Goal: Task Accomplishment & Management: Complete application form

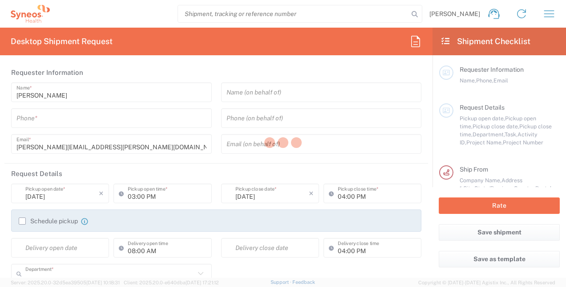
type input "6055"
type input "[US_STATE]"
type input "[GEOGRAPHIC_DATA]"
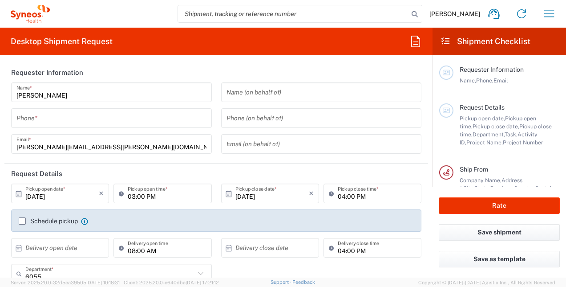
type input "Syneos Health Commercial Servi- [GEOGRAPHIC_DATA] [GEOGRAPHIC_DATA]"
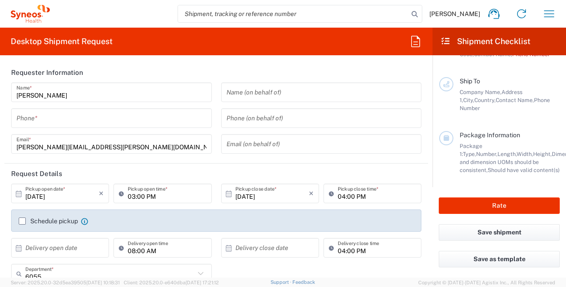
scroll to position [155, 0]
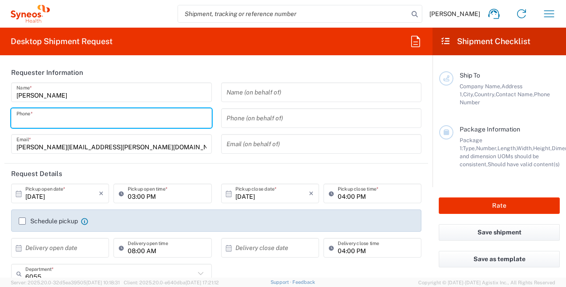
click at [39, 119] on input "tel" at bounding box center [111, 118] width 190 height 16
type input "9083347537"
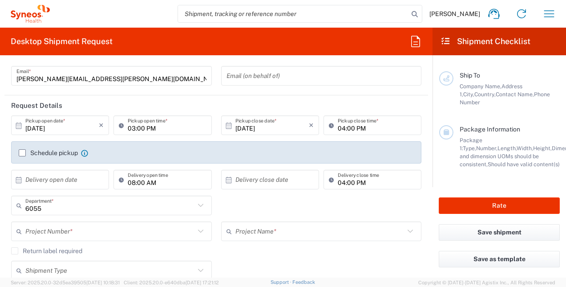
scroll to position [74, 0]
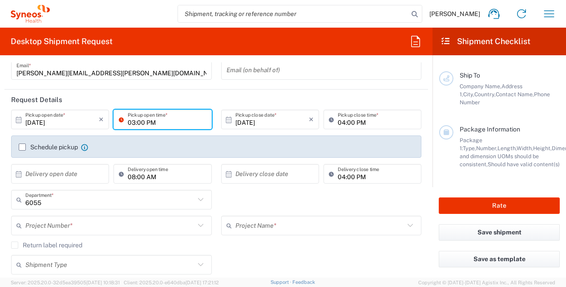
click at [182, 123] on input "03:00 PM" at bounding box center [167, 120] width 78 height 16
type input "04:00 PM"
click at [21, 147] on label "Schedule pickup" at bounding box center [48, 146] width 59 height 7
click at [22, 147] on input "Schedule pickup" at bounding box center [22, 147] width 0 height 0
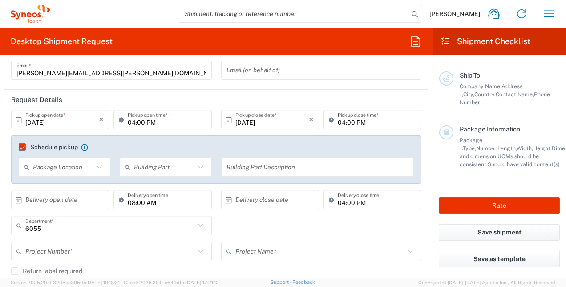
click at [195, 166] on icon at bounding box center [201, 167] width 12 height 12
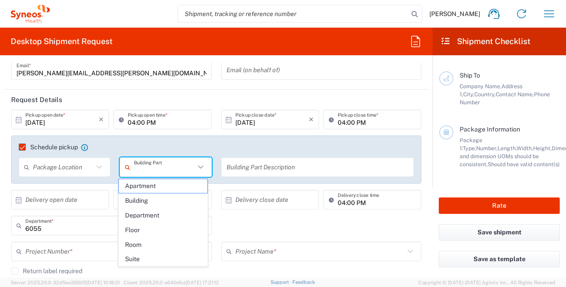
click at [229, 165] on input "text" at bounding box center [318, 167] width 183 height 16
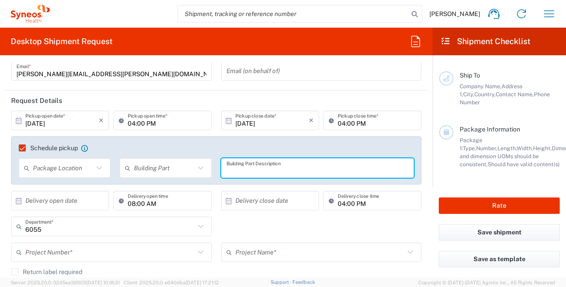
scroll to position [89, 0]
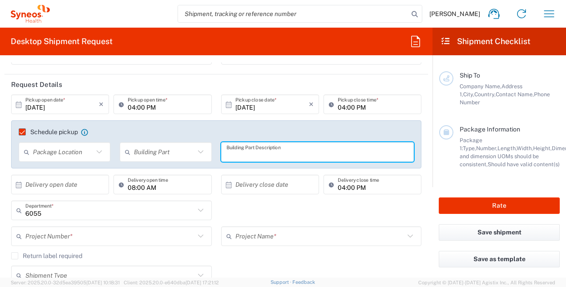
click at [74, 150] on input "text" at bounding box center [63, 152] width 61 height 16
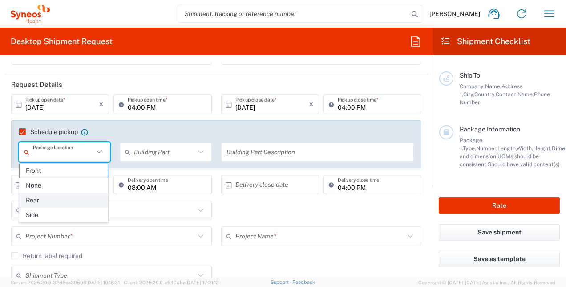
click at [81, 197] on span "Rear" at bounding box center [64, 200] width 89 height 14
type input "Rear"
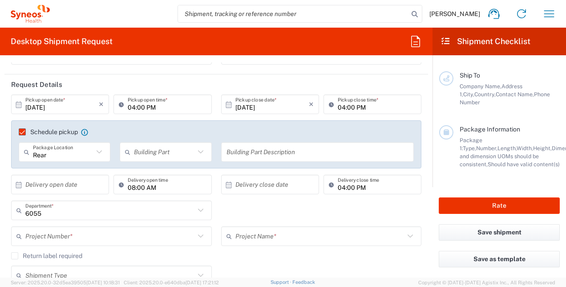
click at [200, 152] on icon at bounding box center [201, 152] width 12 height 12
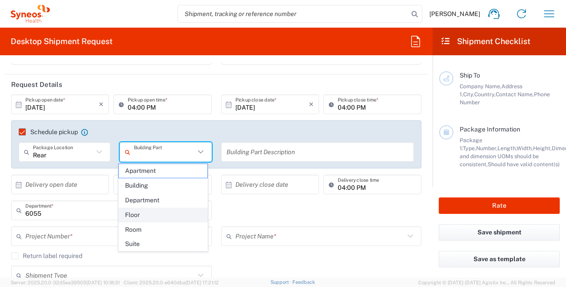
click at [167, 216] on span "Floor" at bounding box center [163, 215] width 89 height 14
type input "Floor"
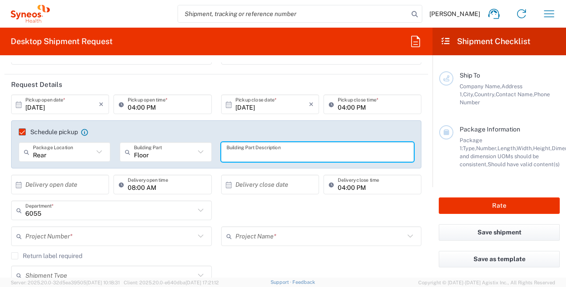
click at [228, 150] on input "text" at bounding box center [318, 152] width 183 height 16
type input "Shipping"
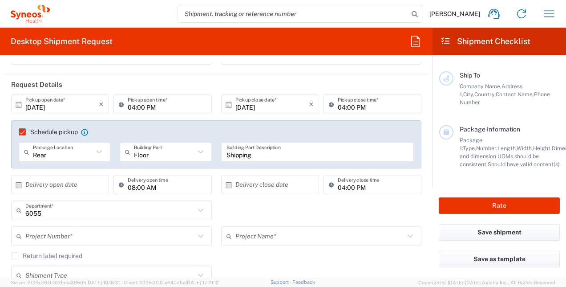
click at [364, 207] on div "6055 Department * 6055 3000 3100 3109 3110 3111 3112 3125 3130 3135 3136 3150 3…" at bounding box center [217, 213] width 420 height 26
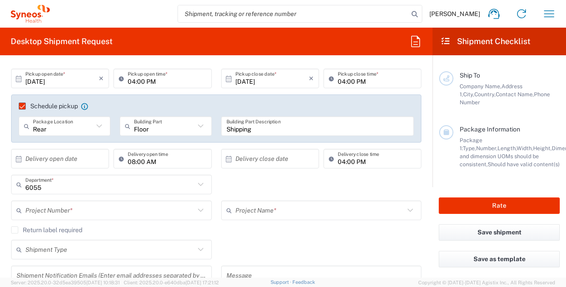
scroll to position [178, 0]
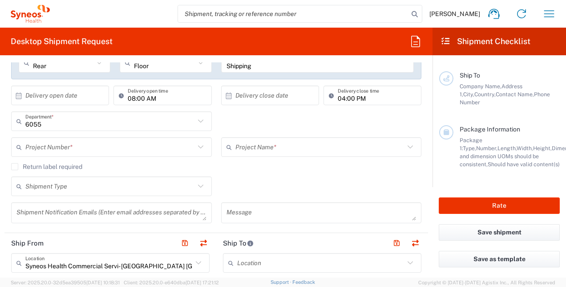
click at [125, 143] on input "text" at bounding box center [110, 147] width 170 height 16
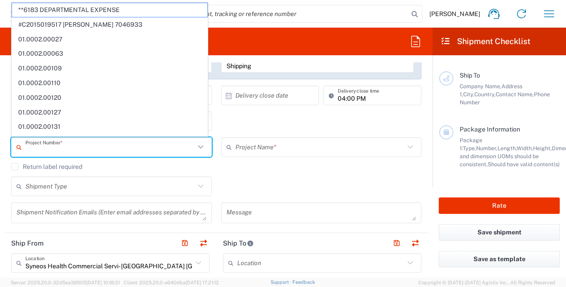
click at [264, 125] on div "6055 Department * 6055 3000 3100 3109 3110 3111 3112 3125 3130 3135 3136 3150 3…" at bounding box center [217, 124] width 420 height 26
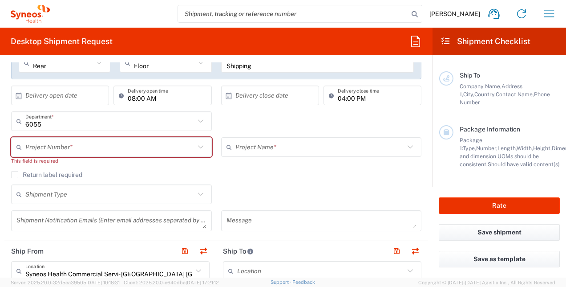
click at [198, 142] on icon at bounding box center [201, 147] width 12 height 12
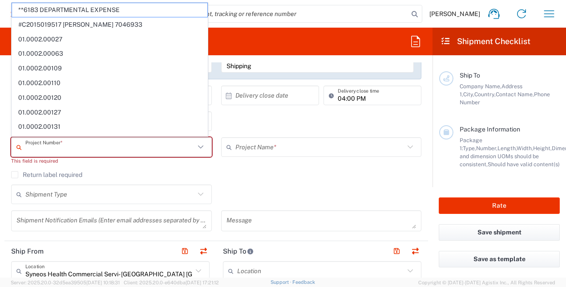
click at [250, 120] on div "6055 Department * 6055 3000 3100 3109 3110 3111 3112 3125 3130 3135 3136 3150 3…" at bounding box center [217, 124] width 420 height 26
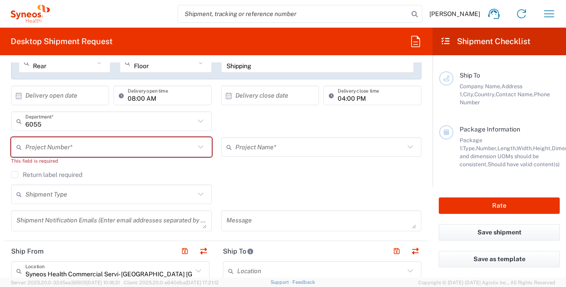
click at [361, 171] on agx-checkbox-control "Return label required" at bounding box center [216, 174] width 411 height 7
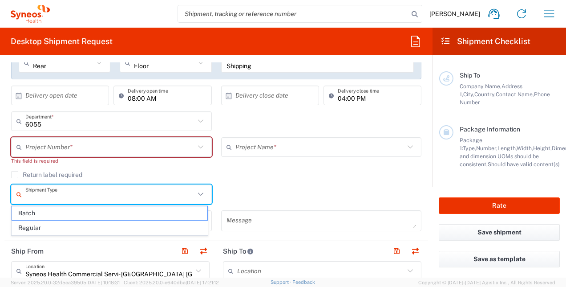
click at [89, 195] on input "text" at bounding box center [110, 195] width 170 height 16
click at [55, 221] on span "Regular" at bounding box center [109, 228] width 195 height 14
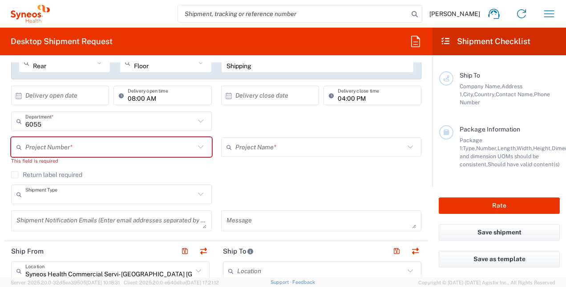
type input "Regular"
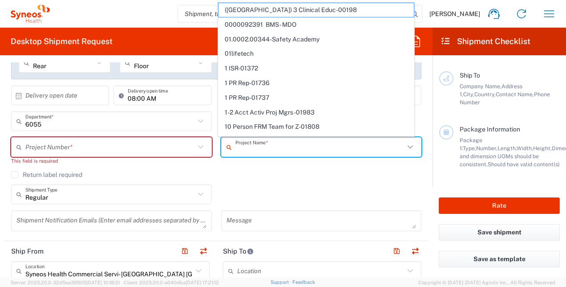
click at [297, 143] on input "text" at bounding box center [321, 147] width 170 height 16
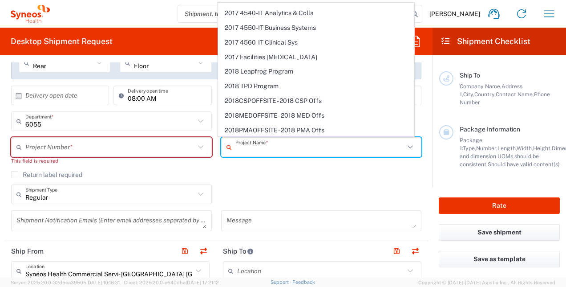
scroll to position [548, 0]
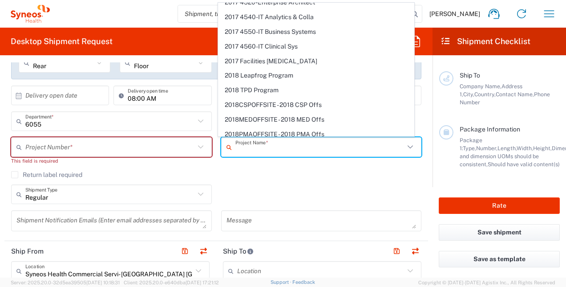
click at [294, 184] on div "Regular Shipment Type Batch Regular" at bounding box center [217, 197] width 420 height 26
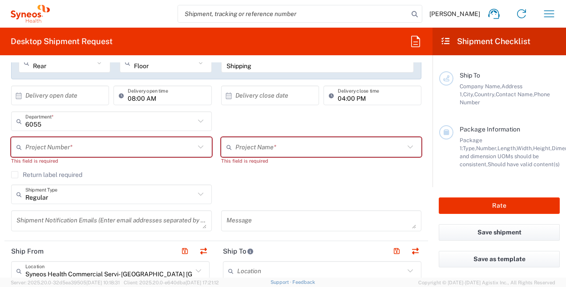
drag, startPoint x: 116, startPoint y: 150, endPoint x: 130, endPoint y: 149, distance: 14.3
click at [116, 150] on input "text" at bounding box center [110, 147] width 170 height 16
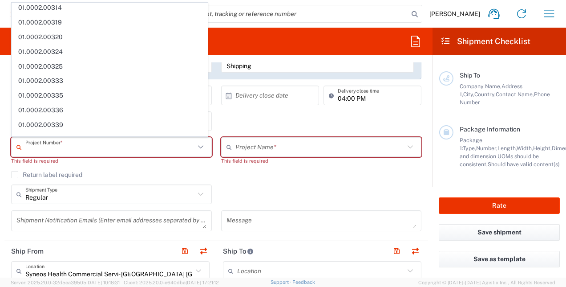
scroll to position [582, 0]
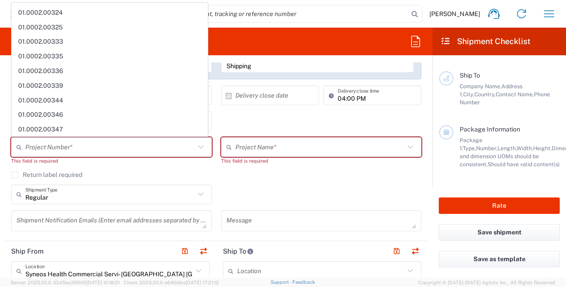
click at [104, 179] on div "Return label required" at bounding box center [216, 177] width 411 height 13
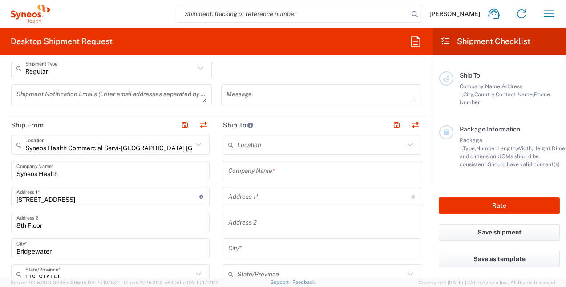
scroll to position [312, 0]
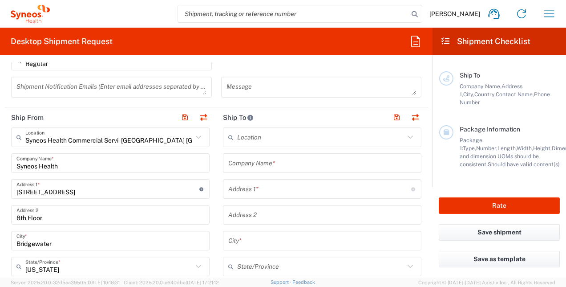
click at [273, 138] on input "text" at bounding box center [320, 138] width 167 height 16
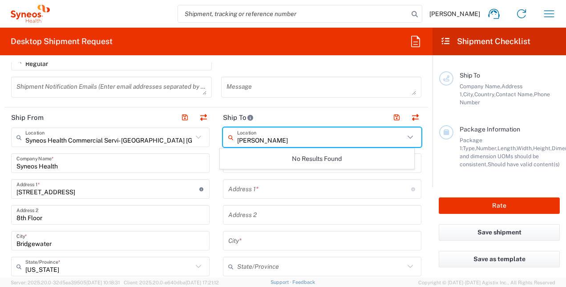
type input "[PERSON_NAME]"
click at [289, 189] on input "text" at bounding box center [319, 189] width 183 height 16
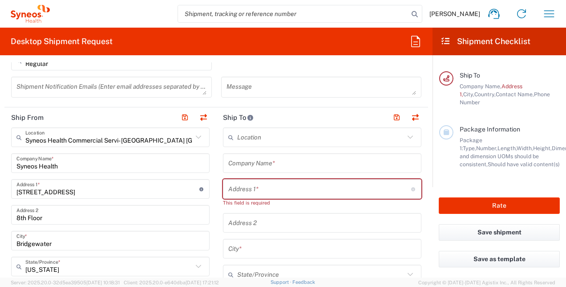
click at [289, 189] on input "text" at bounding box center [319, 189] width 183 height 16
paste input "[STREET_ADDRESS]"
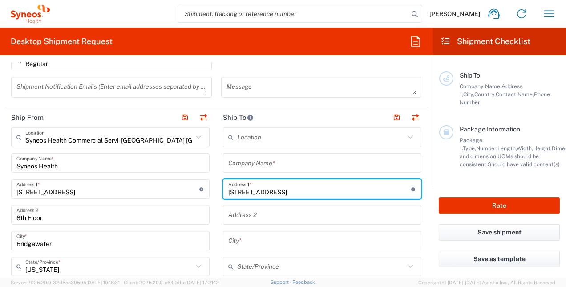
type input "[STREET_ADDRESS]"
click at [251, 236] on input "text" at bounding box center [322, 241] width 188 height 16
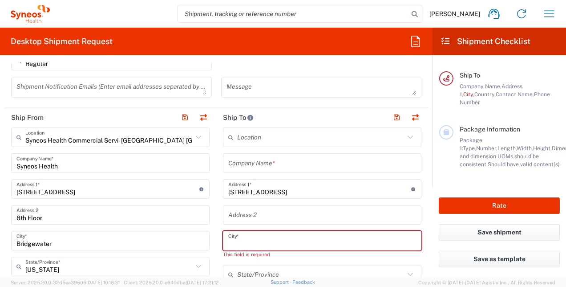
paste input "[GEOGRAPHIC_DATA] MA 01776"
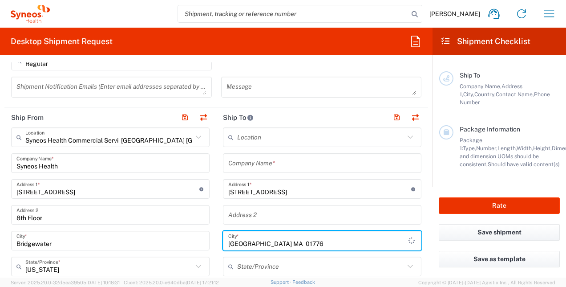
drag, startPoint x: 252, startPoint y: 240, endPoint x: 368, endPoint y: 240, distance: 115.8
click at [368, 240] on input "[GEOGRAPHIC_DATA] MA 01776" at bounding box center [318, 241] width 180 height 16
type input "[GEOGRAPHIC_DATA]"
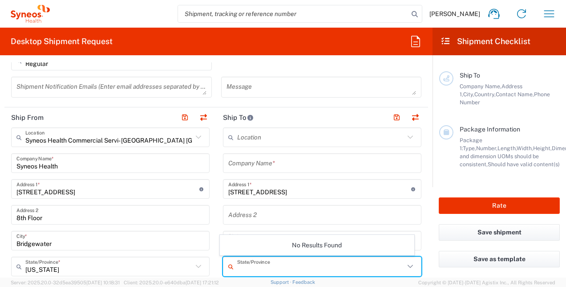
click at [264, 260] on input "text" at bounding box center [320, 267] width 167 height 16
paste input "MA 01776"
drag, startPoint x: 270, startPoint y: 270, endPoint x: 244, endPoint y: 269, distance: 26.3
click at [244, 269] on input "MA 01776" at bounding box center [320, 267] width 167 height 16
type input "MA"
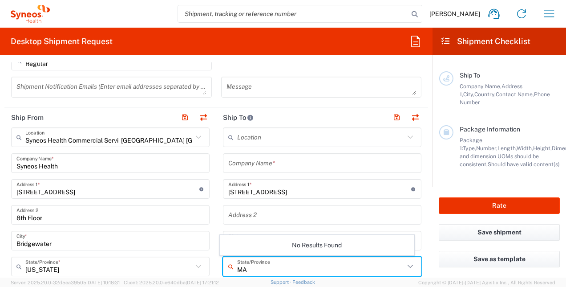
click at [345, 241] on div "No Results Found" at bounding box center [317, 245] width 194 height 20
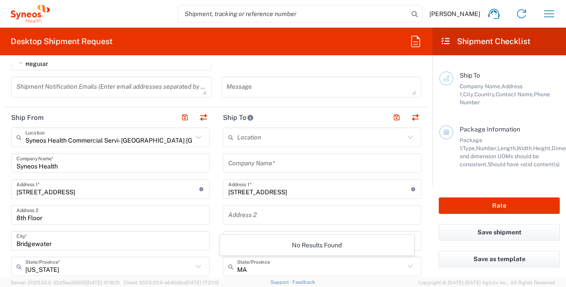
click at [352, 249] on div "No Results Found" at bounding box center [317, 245] width 194 height 20
click at [435, 238] on div "Save shipment" at bounding box center [500, 237] width 134 height 27
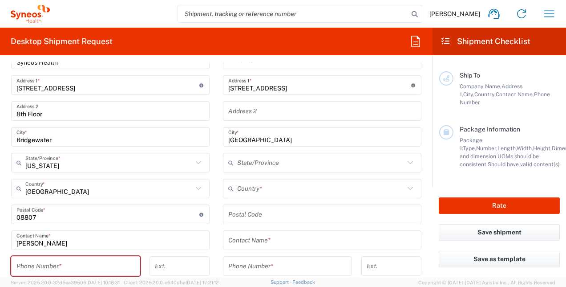
scroll to position [418, 0]
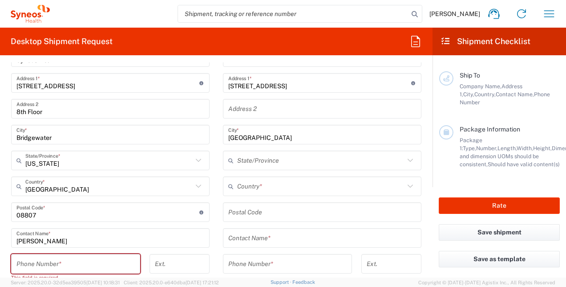
click at [295, 161] on input "text" at bounding box center [320, 161] width 167 height 16
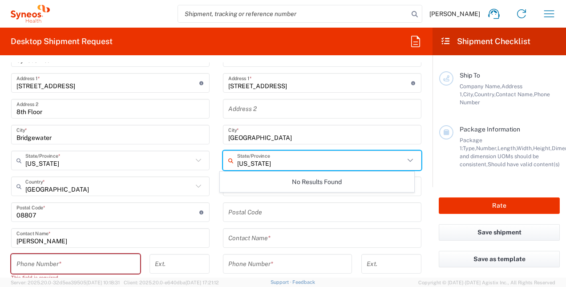
type input "[US_STATE]"
click at [300, 207] on input "undefined" at bounding box center [322, 212] width 188 height 16
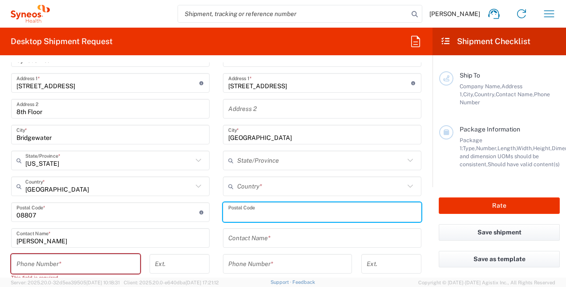
paste input "MA 01776"
drag, startPoint x: 238, startPoint y: 215, endPoint x: 209, endPoint y: 214, distance: 28.5
click at [209, 214] on div "Ship From Syneos Health Commercial Servi- [GEOGRAPHIC_DATA] [GEOGRAPHIC_DATA] L…" at bounding box center [216, 204] width 424 height 406
type input "01776"
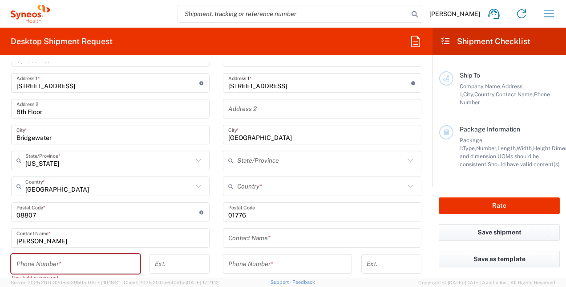
click at [423, 233] on form "Requester Information [PERSON_NAME] Name * [PHONE_NUMBER] Phone * [PERSON_NAME]…" at bounding box center [216, 169] width 433 height 215
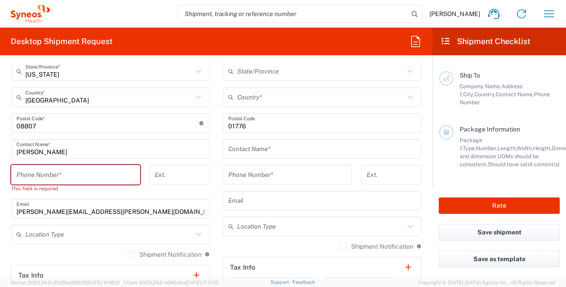
scroll to position [462, 0]
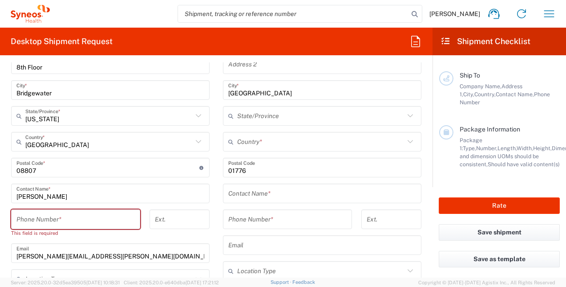
click at [297, 189] on input "text" at bounding box center [322, 194] width 188 height 16
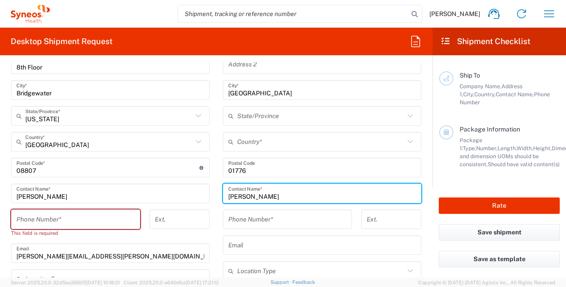
type input "[PERSON_NAME]"
click at [280, 219] on input "tel" at bounding box center [287, 220] width 118 height 16
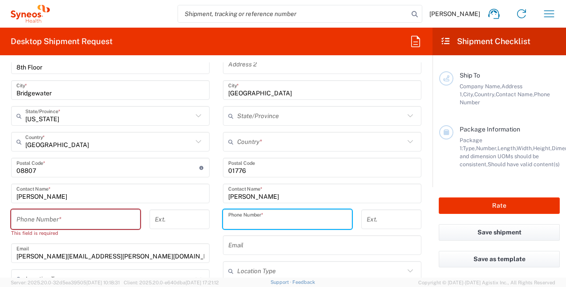
click at [245, 246] on input "text" at bounding box center [322, 245] width 188 height 16
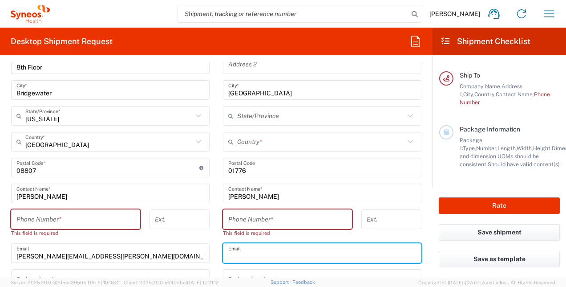
click at [235, 220] on input "tel" at bounding box center [287, 220] width 118 height 16
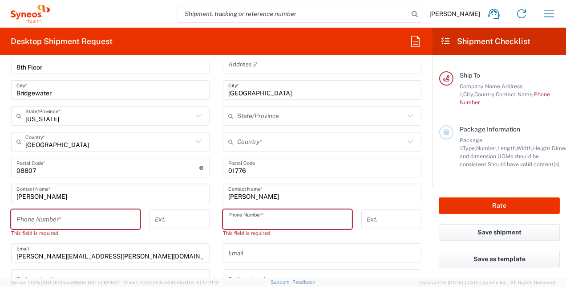
paste input "[PHONE_NUMBER]"
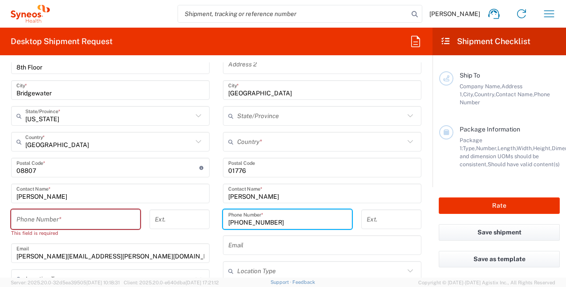
type input "[PHONE_NUMBER]"
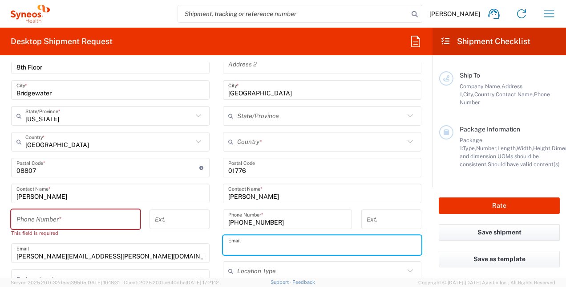
click at [326, 247] on input "text" at bounding box center [322, 245] width 188 height 16
paste input "[PERSON_NAME][EMAIL_ADDRESS][PERSON_NAME][DOMAIN_NAME]"
type input "[PERSON_NAME][EMAIL_ADDRESS][PERSON_NAME][DOMAIN_NAME]"
click at [425, 222] on form "Requester Information [PERSON_NAME] Name * [PHONE_NUMBER] Phone * [PERSON_NAME]…" at bounding box center [216, 169] width 433 height 215
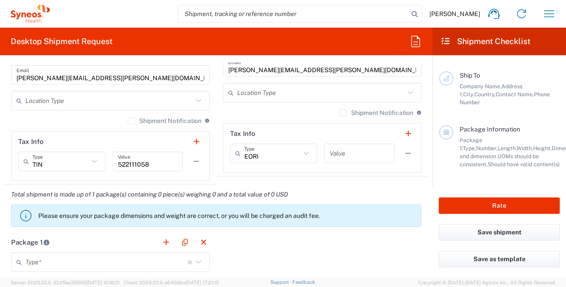
scroll to position [596, 0]
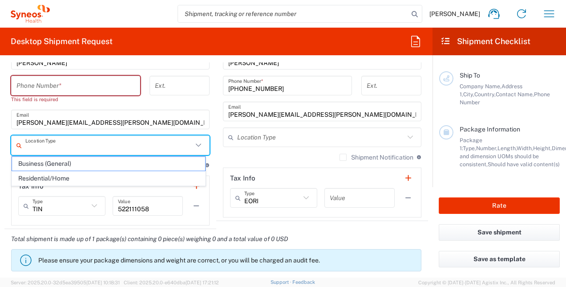
click at [37, 150] on input "text" at bounding box center [108, 146] width 167 height 16
click at [46, 175] on span "Residential/Home" at bounding box center [108, 178] width 193 height 14
type input "Residential/Home"
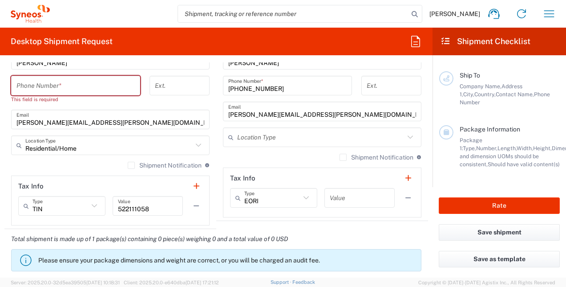
click at [105, 88] on input "tel" at bounding box center [75, 86] width 118 height 16
type input "9083347537"
type input "[PERSON_NAME][EMAIL_ADDRESS][PERSON_NAME][DOMAIN_NAME]"
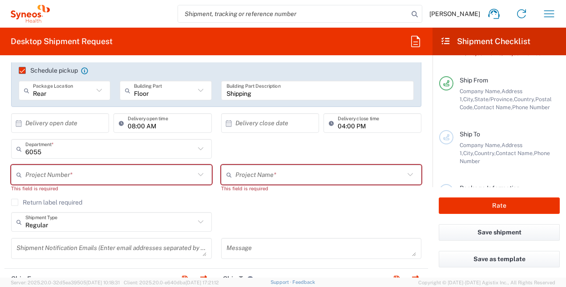
scroll to position [101, 0]
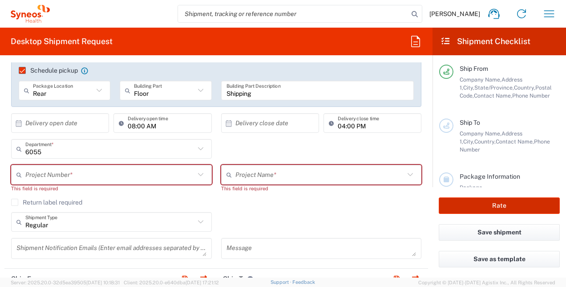
click at [503, 209] on button "Rate" at bounding box center [499, 205] width 121 height 16
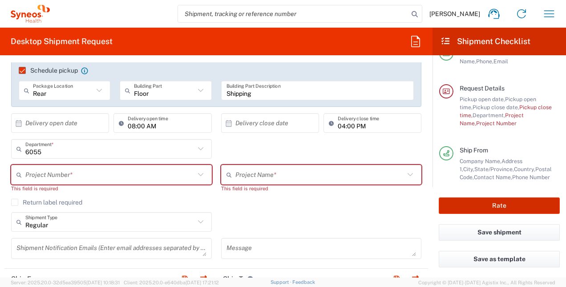
scroll to position [3, 0]
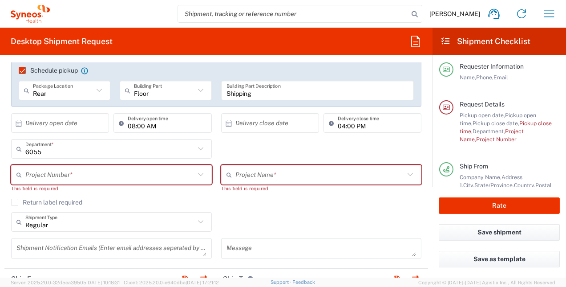
click at [163, 124] on input "08:00 AM" at bounding box center [167, 123] width 78 height 16
click at [366, 123] on input "04:00 PM" at bounding box center [377, 123] width 78 height 16
click at [67, 152] on input "text" at bounding box center [110, 149] width 170 height 16
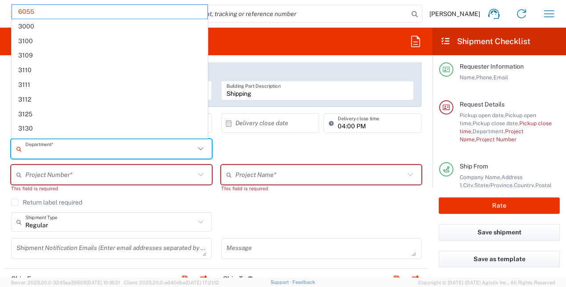
click at [74, 177] on input "text" at bounding box center [110, 175] width 170 height 16
type input "6055"
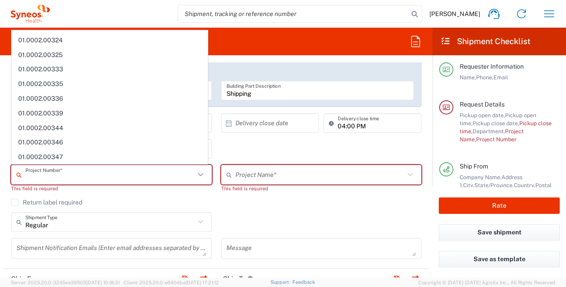
scroll to position [0, 0]
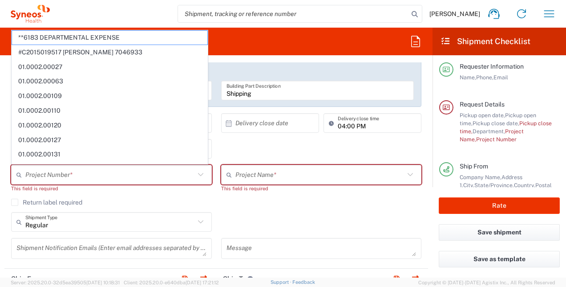
click at [351, 210] on div "Return label required" at bounding box center [216, 205] width 411 height 13
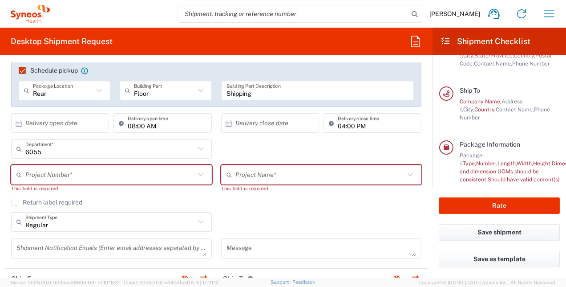
scroll to position [155, 0]
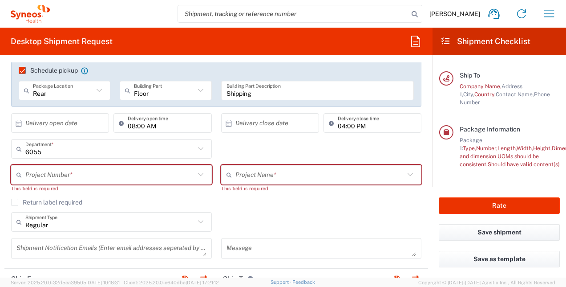
click at [318, 222] on div "Regular Shipment Type Batch Regular" at bounding box center [217, 225] width 420 height 26
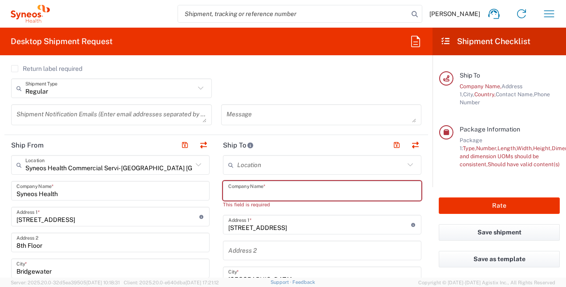
click at [291, 193] on input "text" at bounding box center [322, 191] width 188 height 16
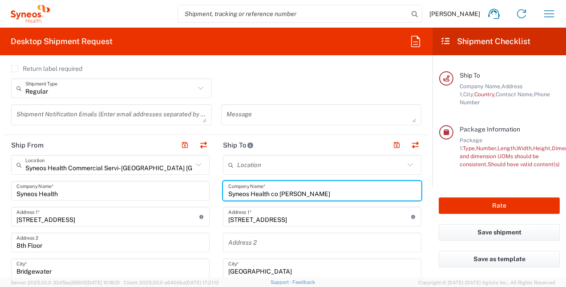
type input "Syneos Health co [PERSON_NAME]"
click at [386, 163] on input "text" at bounding box center [320, 165] width 167 height 16
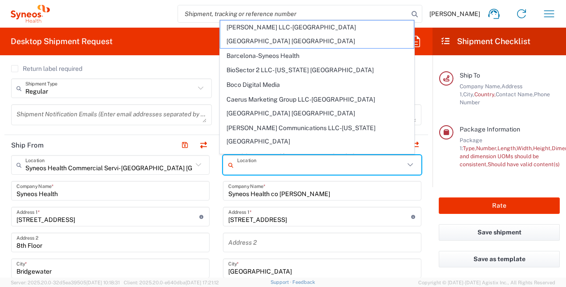
click at [423, 150] on form "Requester Information [PERSON_NAME] Name * [PHONE_NUMBER] Phone * [PERSON_NAME]…" at bounding box center [216, 169] width 433 height 215
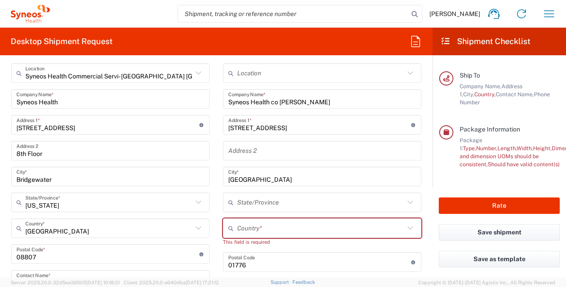
scroll to position [407, 0]
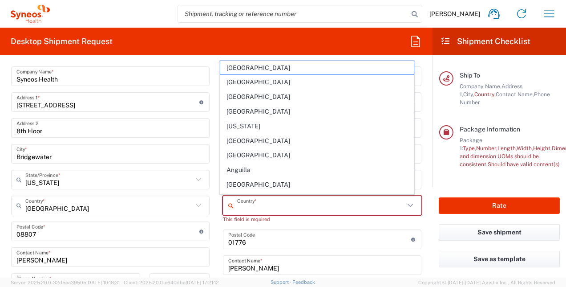
click at [295, 207] on input "text" at bounding box center [320, 206] width 167 height 16
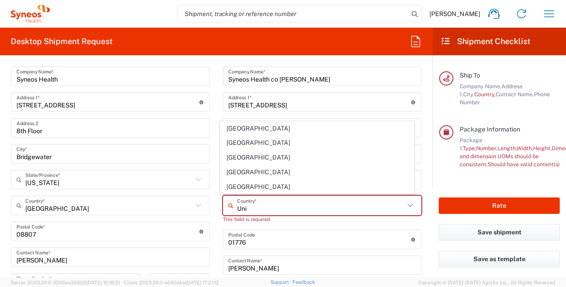
type input "[GEOGRAPHIC_DATA]"
type input "Sender/Shipper"
type input "Delivery Duty Paid"
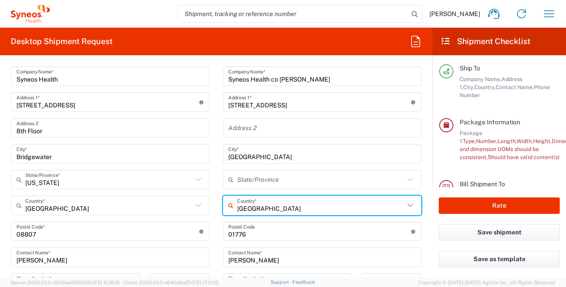
click at [294, 225] on input "undefined" at bounding box center [319, 232] width 183 height 16
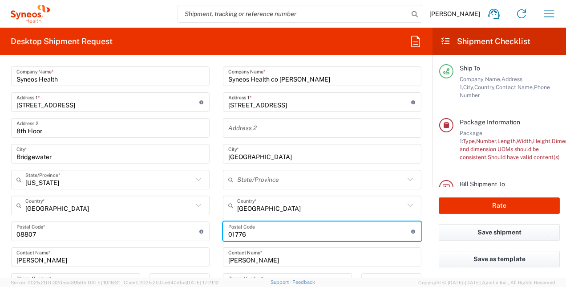
click at [270, 209] on input "[GEOGRAPHIC_DATA]" at bounding box center [320, 206] width 167 height 16
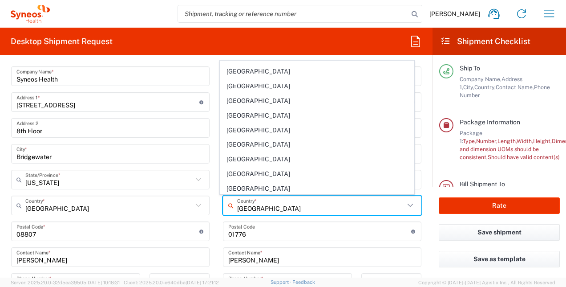
scroll to position [3385, 0]
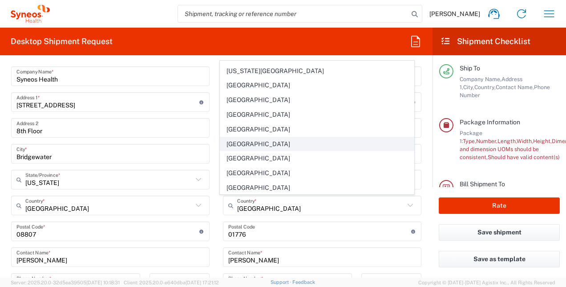
click at [260, 137] on span "[GEOGRAPHIC_DATA]" at bounding box center [316, 144] width 193 height 14
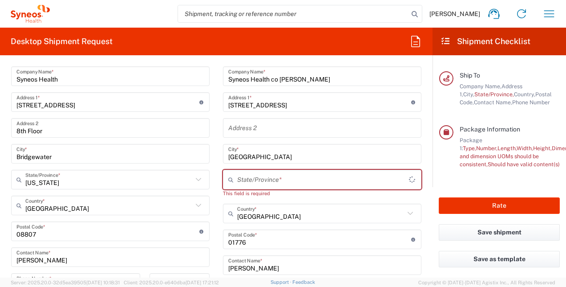
type input "[GEOGRAPHIC_DATA]"
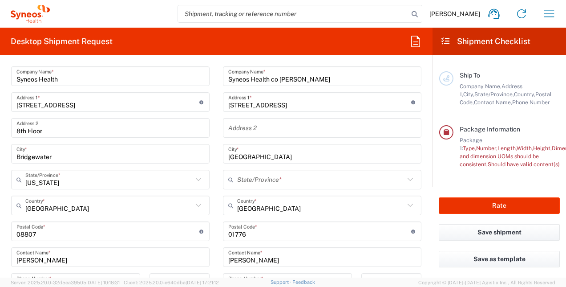
click at [417, 213] on main "Location [PERSON_NAME] LLC-[GEOGRAPHIC_DATA] [GEOGRAPHIC_DATA] [GEOGRAPHIC_DATA…" at bounding box center [322, 228] width 212 height 374
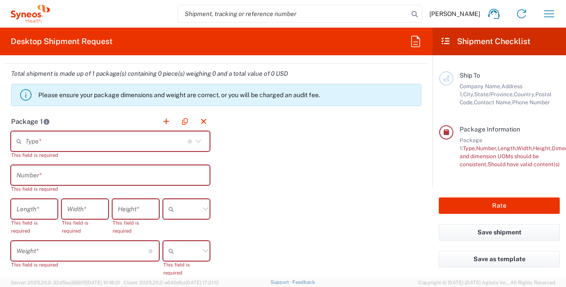
scroll to position [763, 0]
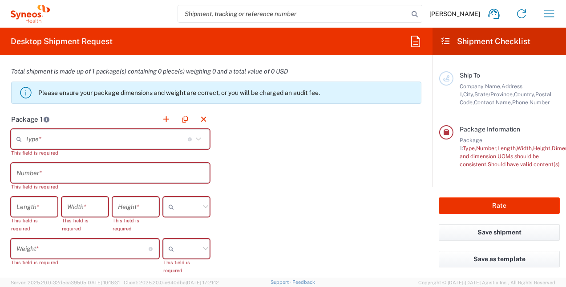
click at [198, 136] on icon at bounding box center [199, 139] width 12 height 12
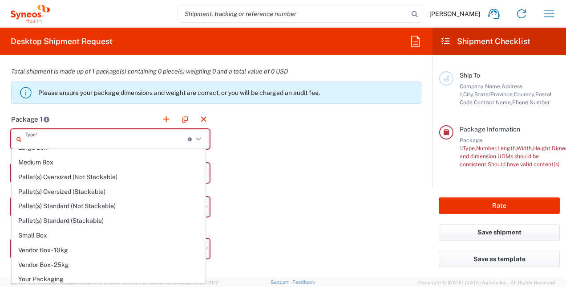
scroll to position [0, 0]
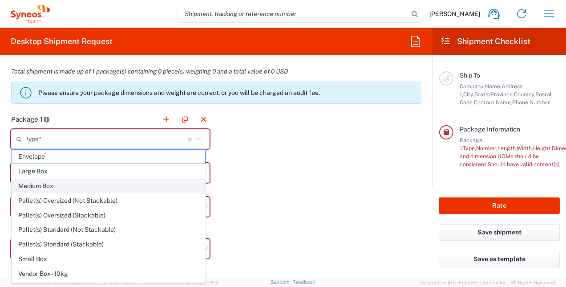
click at [56, 189] on span "Medium Box" at bounding box center [108, 186] width 193 height 14
type input "Medium Box"
type input "13"
type input "11.5"
type input "2.5"
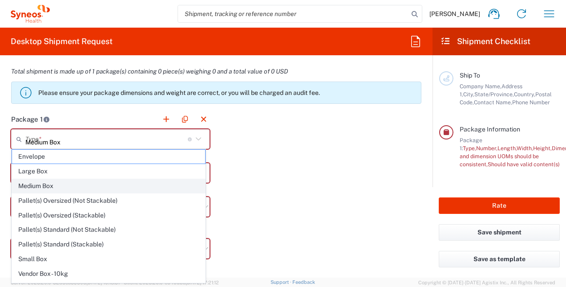
type input "in"
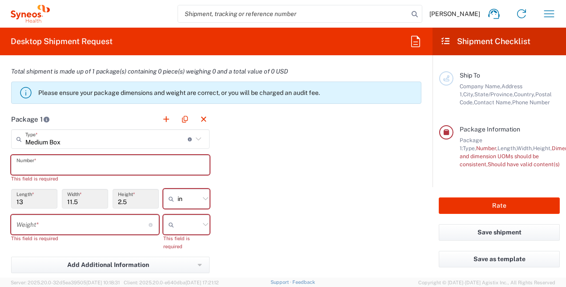
click at [119, 160] on input "text" at bounding box center [110, 165] width 188 height 16
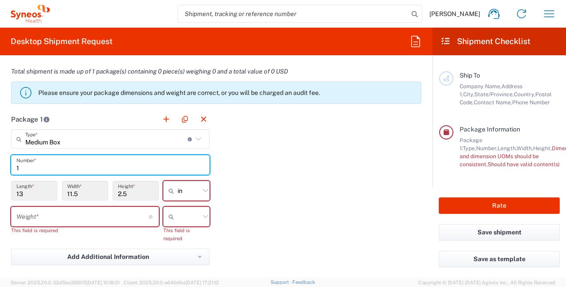
type input "1"
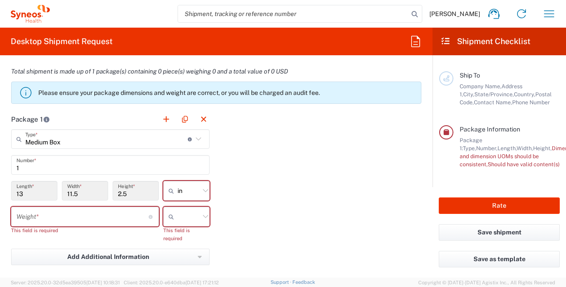
click at [312, 147] on div "Package 1 Medium Box Type * Material used to package goods Envelope Large Box M…" at bounding box center [216, 215] width 424 height 212
click at [66, 217] on input "number" at bounding box center [82, 217] width 132 height 16
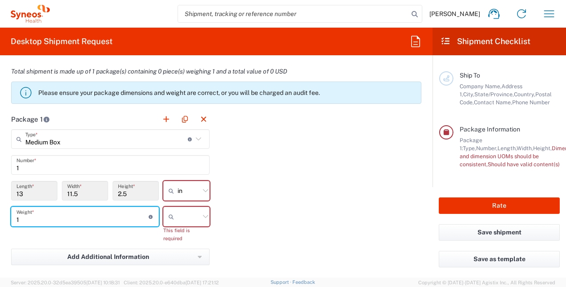
type input "1"
click at [182, 216] on input "text" at bounding box center [189, 216] width 22 height 14
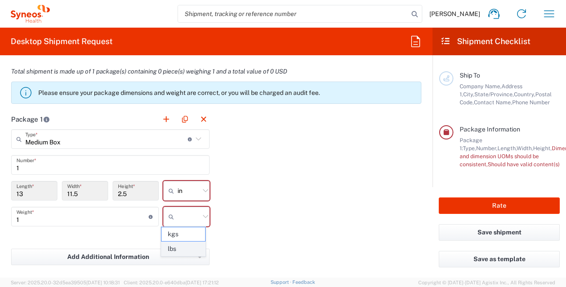
click at [181, 246] on span "lbs" at bounding box center [184, 249] width 44 height 14
type input "lbs"
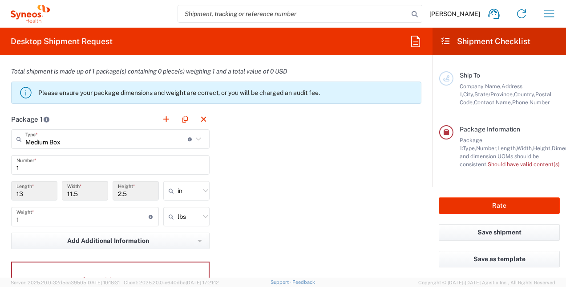
click at [278, 211] on div "Package 1 Medium Box Type * Material used to package goods Envelope Large Box M…" at bounding box center [216, 206] width 424 height 195
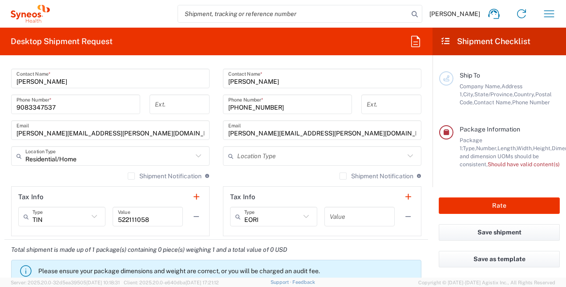
scroll to position [541, 0]
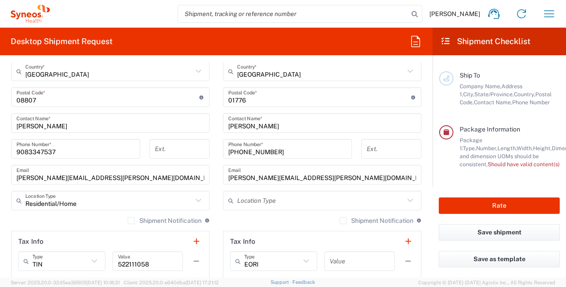
click at [197, 199] on icon at bounding box center [199, 201] width 12 height 12
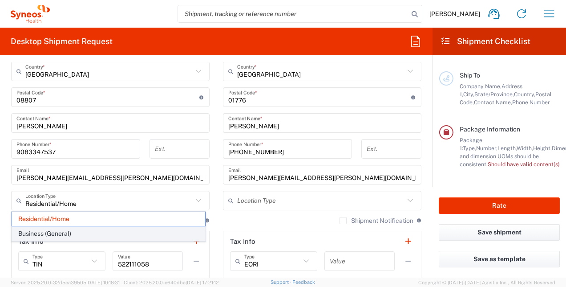
click at [98, 232] on span "Business (General)" at bounding box center [108, 234] width 193 height 14
type input "Business (General)"
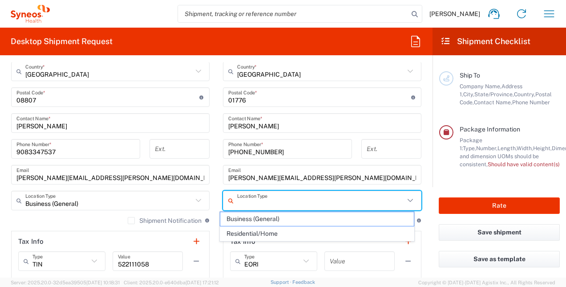
click at [272, 195] on input "text" at bounding box center [320, 201] width 167 height 16
click at [269, 230] on span "Residential/Home" at bounding box center [316, 234] width 193 height 14
type input "Residential/Home"
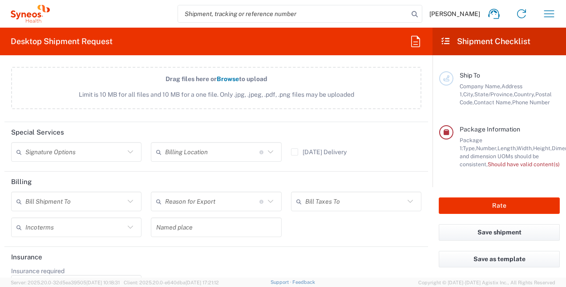
scroll to position [1094, 0]
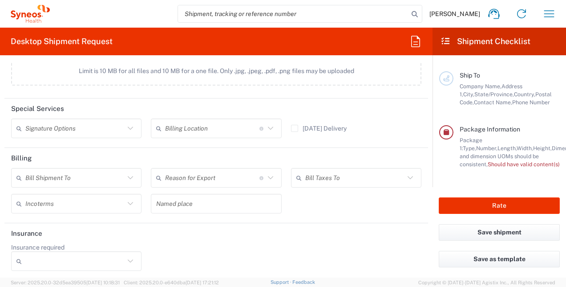
click at [125, 255] on icon at bounding box center [131, 261] width 12 height 12
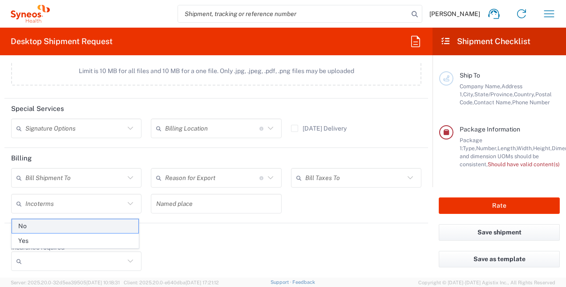
click at [29, 228] on span "No" at bounding box center [75, 226] width 126 height 14
type input "No"
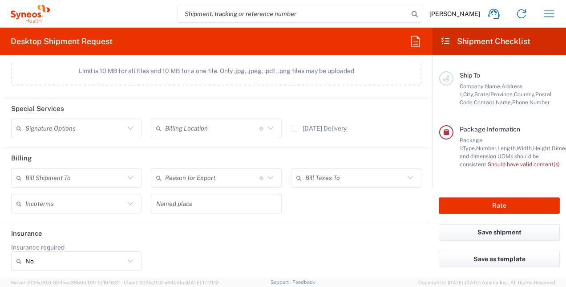
click at [346, 232] on header "Insurance" at bounding box center [216, 233] width 424 height 20
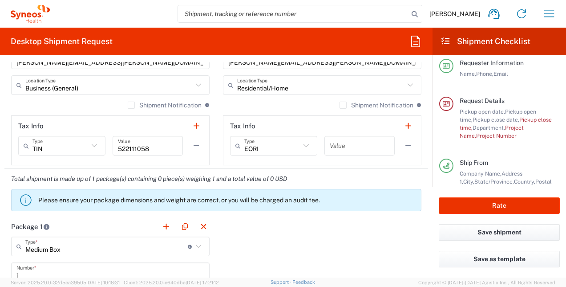
scroll to position [8, 0]
click at [381, 147] on input "text" at bounding box center [360, 146] width 60 height 16
type input "50"
click at [413, 169] on div "Total shipment is made up of 1 package(s) containing 0 piece(s) weighing 1 and …" at bounding box center [216, 193] width 433 height 48
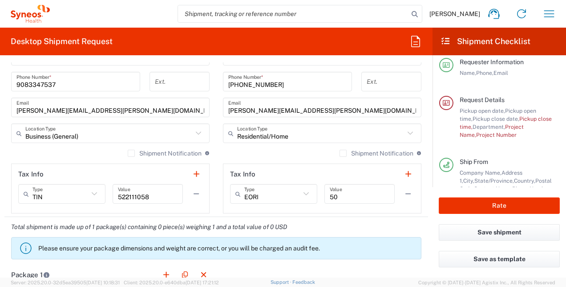
scroll to position [606, 0]
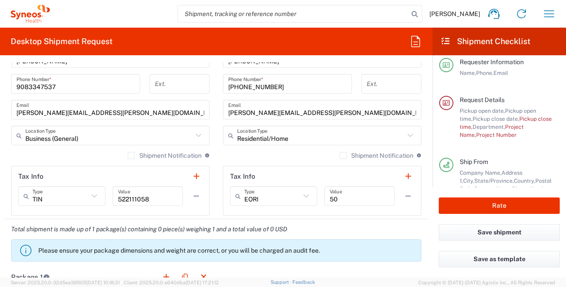
drag, startPoint x: 332, startPoint y: 155, endPoint x: 338, endPoint y: 155, distance: 5.8
click at [340, 155] on label "Shipment Notification" at bounding box center [377, 155] width 74 height 7
click at [343, 155] on input "Shipment Notification" at bounding box center [343, 155] width 0 height 0
click at [340, 155] on label "Shipment Notification" at bounding box center [377, 155] width 74 height 7
click at [343, 155] on input "Shipment Notification" at bounding box center [343, 155] width 0 height 0
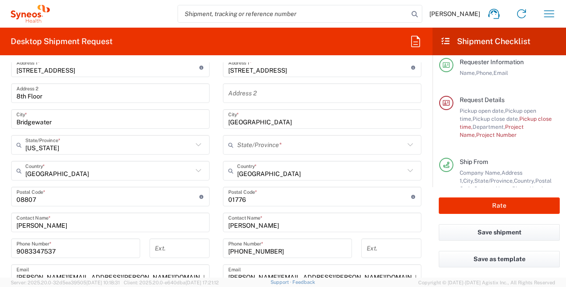
scroll to position [437, 0]
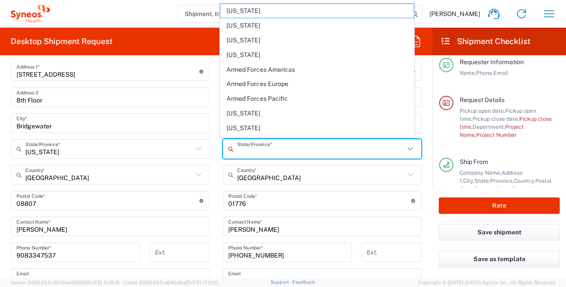
click at [333, 146] on input "text" at bounding box center [320, 149] width 167 height 16
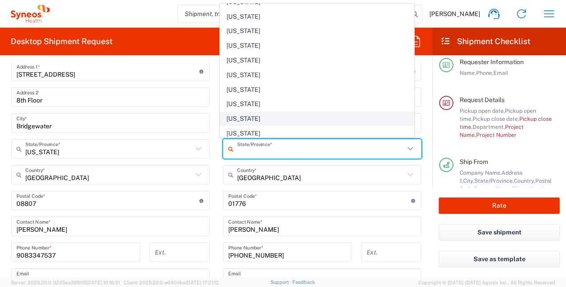
scroll to position [312, 0]
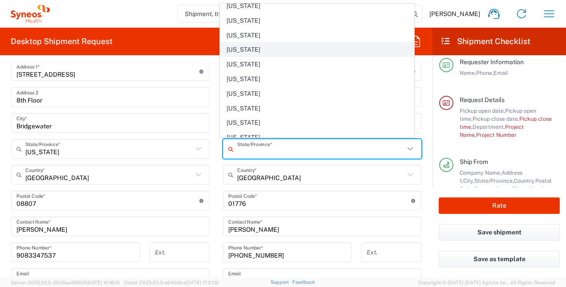
click at [266, 43] on span "[US_STATE]" at bounding box center [316, 50] width 193 height 14
type input "[US_STATE]"
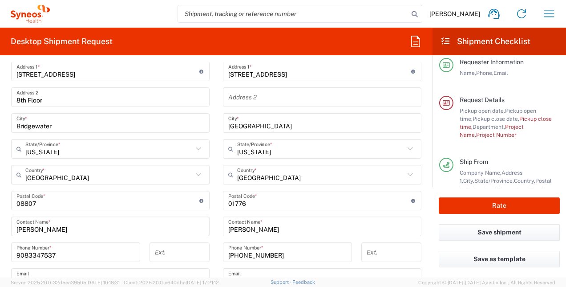
click at [426, 113] on form "Requester Information [PERSON_NAME] Name * [PHONE_NUMBER] Phone * [PERSON_NAME]…" at bounding box center [216, 169] width 433 height 215
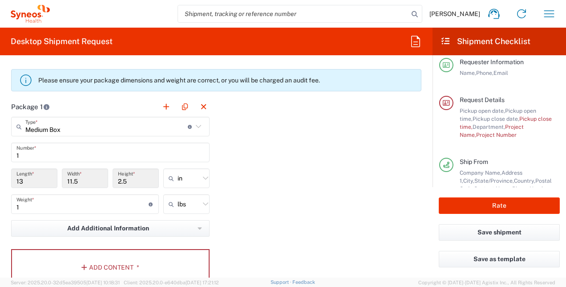
scroll to position [772, 0]
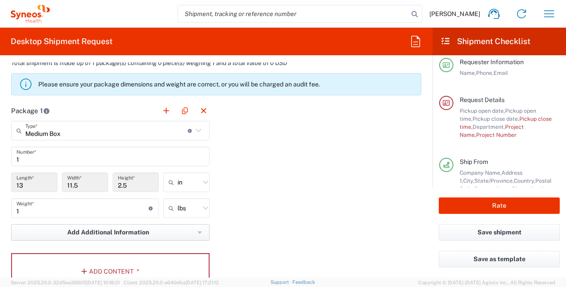
click at [189, 231] on button "Add Additional Information" at bounding box center [110, 232] width 199 height 16
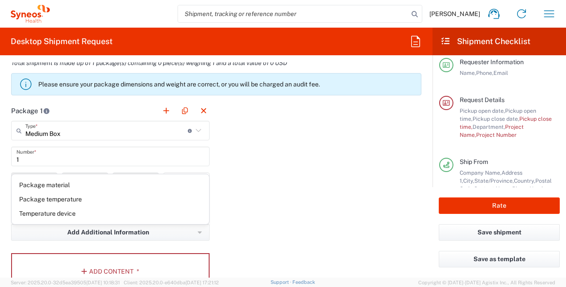
click at [289, 191] on div "Package 1 Medium Box Type * Material used to package goods Envelope Large Box M…" at bounding box center [216, 198] width 424 height 195
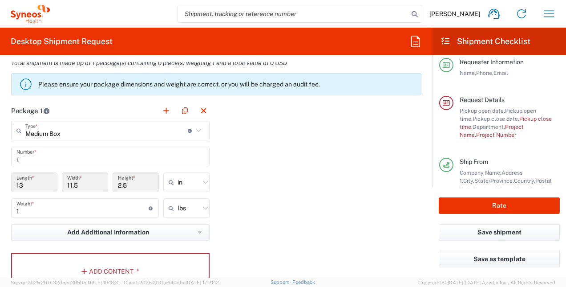
click at [332, 219] on div "Package 1 Medium Box Type * Material used to package goods Envelope Large Box M…" at bounding box center [216, 198] width 424 height 195
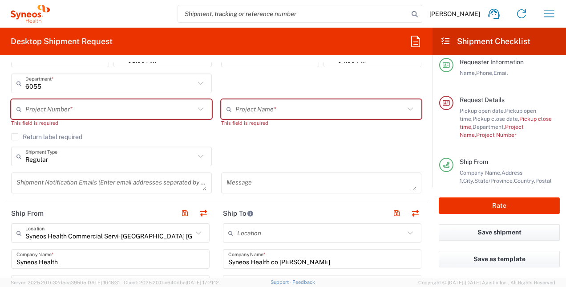
scroll to position [220, 0]
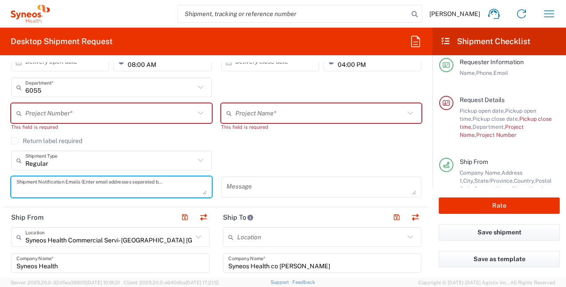
click at [137, 187] on textarea at bounding box center [111, 187] width 190 height 16
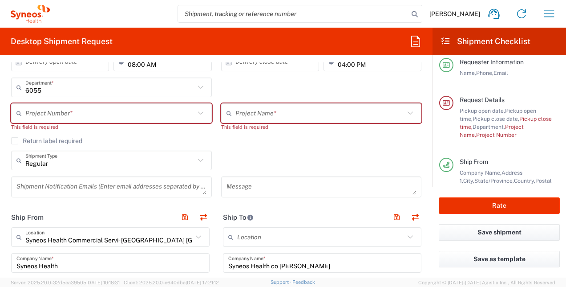
click at [195, 109] on icon at bounding box center [201, 113] width 12 height 12
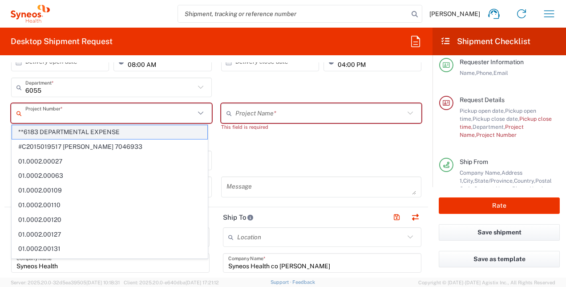
click at [168, 130] on span "**6183 DEPARTMENTAL EXPENSE" at bounding box center [109, 132] width 195 height 14
type input "**6183 DEPARTMENTAL EXPENSE, **6183 DEPARTMENTAL EXPENSE"
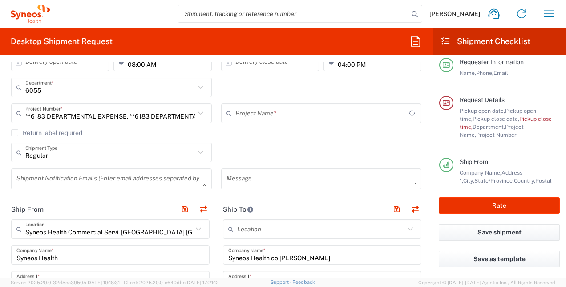
type input "6183"
click at [161, 174] on textarea at bounding box center [111, 179] width 190 height 16
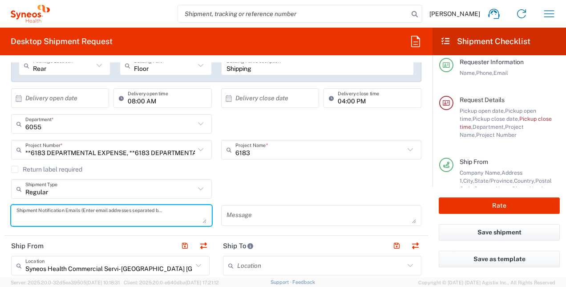
scroll to position [175, 0]
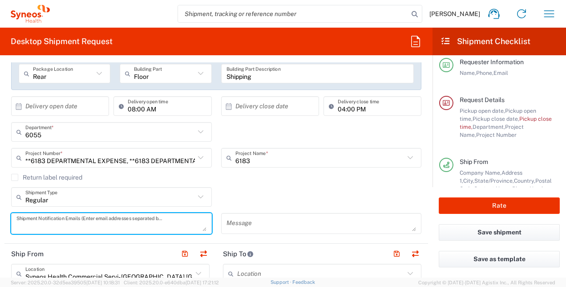
type textarea "j"
type textarea "[PERSON_NAME][EMAIL_ADDRESS][PERSON_NAME][DOMAIN_NAME]"
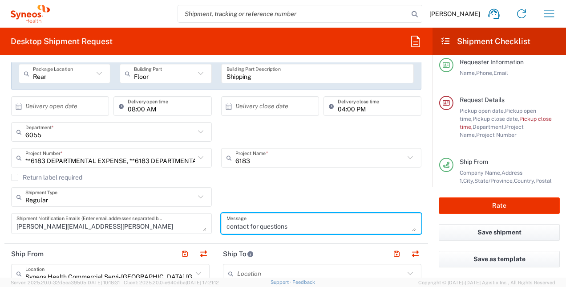
type textarea "contact for questions"
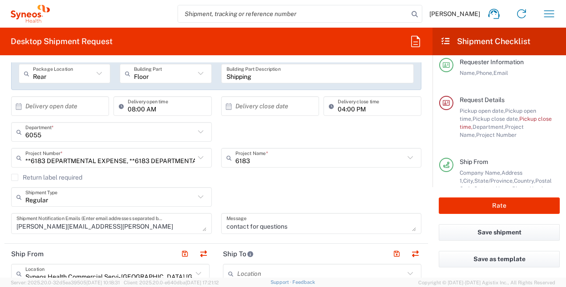
click at [306, 196] on div "Regular Shipment Type Batch Regular" at bounding box center [217, 200] width 420 height 26
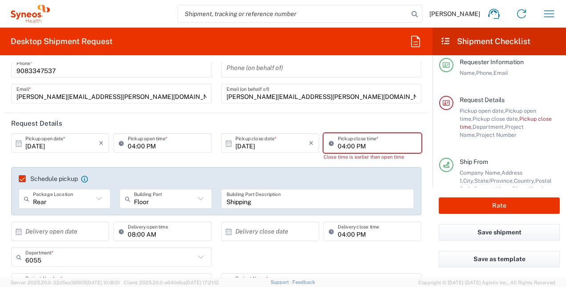
scroll to position [38, 0]
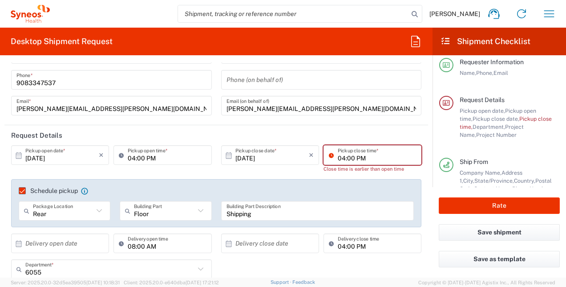
click at [375, 159] on input "04:00 PM" at bounding box center [377, 155] width 78 height 16
type input "03:00 PM"
click at [128, 156] on input "04:00 PM" at bounding box center [167, 155] width 78 height 16
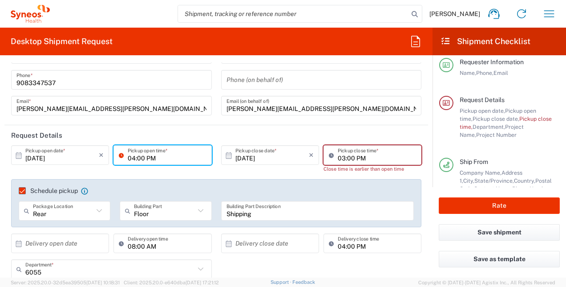
click at [105, 154] on div "[DATE] × Pickup open date *" at bounding box center [60, 155] width 98 height 20
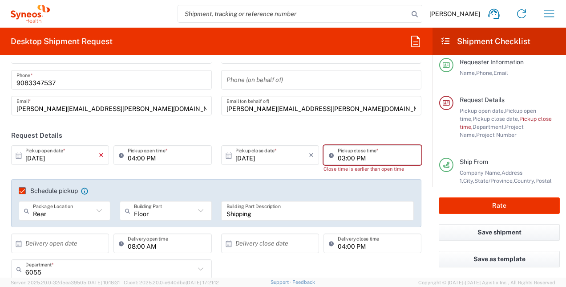
click at [100, 155] on icon "×" at bounding box center [101, 155] width 5 height 14
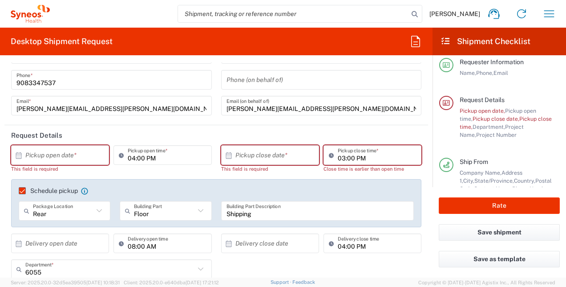
click at [17, 154] on icon at bounding box center [19, 155] width 8 height 8
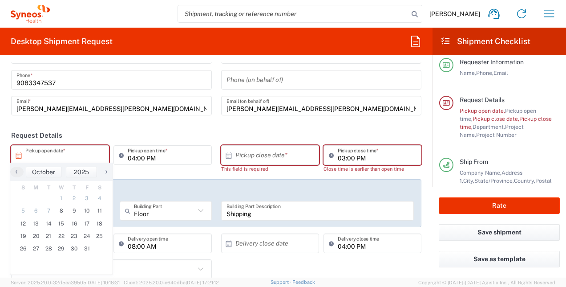
click at [19, 153] on icon at bounding box center [19, 155] width 8 height 8
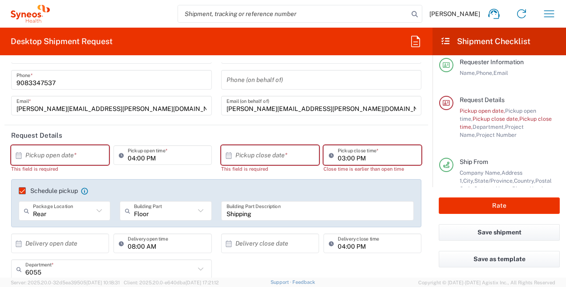
click at [20, 152] on icon at bounding box center [19, 155] width 8 height 8
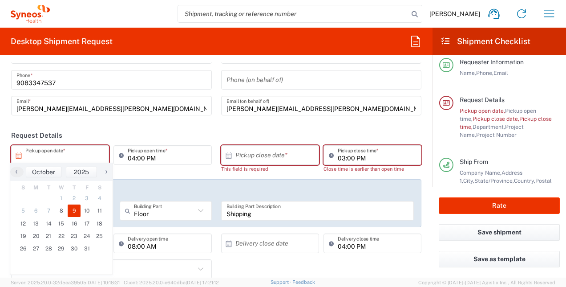
click at [73, 212] on span "9" at bounding box center [74, 210] width 13 height 12
type input "[DATE]"
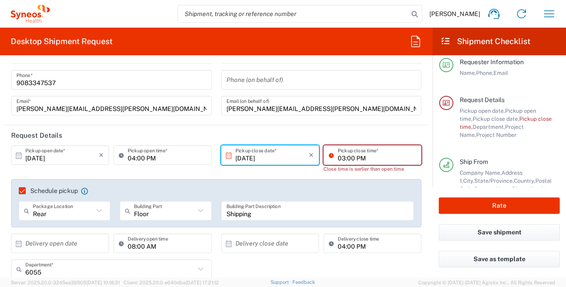
click at [375, 155] on input "03:00 PM" at bounding box center [377, 155] width 78 height 16
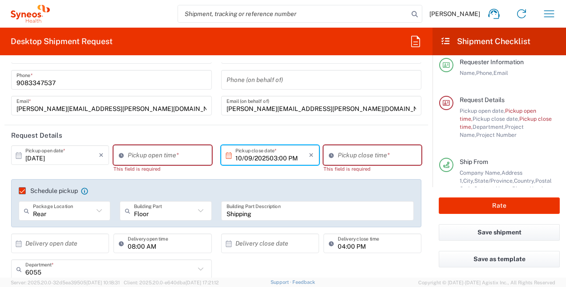
type input "[DATE]"
click at [321, 171] on div "Pickup close time * This field is required" at bounding box center [372, 162] width 102 height 34
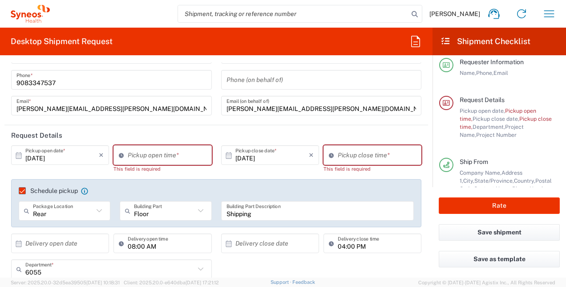
type input "02:36 PM"
click at [166, 152] on input "02:36 PM" at bounding box center [167, 155] width 78 height 16
type input "02:36 PM"
click at [369, 157] on input "02:36 PM" at bounding box center [377, 155] width 78 height 16
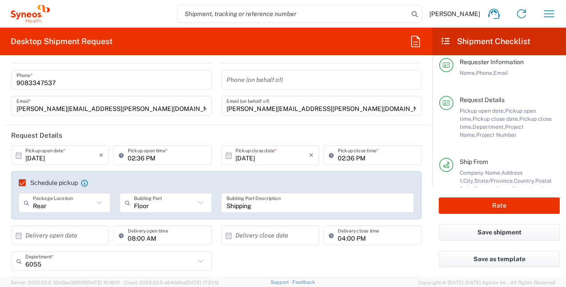
click at [371, 175] on div "[DATE] × Pickup open date * Cancel Apply 02:36 PM Pickup open time * [DATE] × P…" at bounding box center [217, 198] width 420 height 106
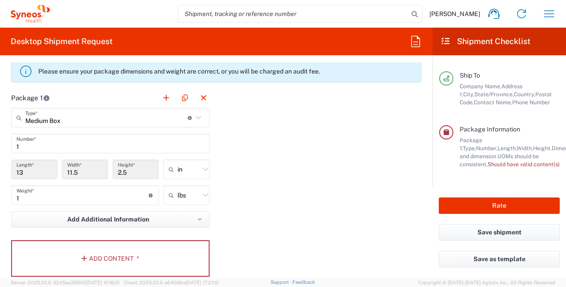
scroll to position [796, 0]
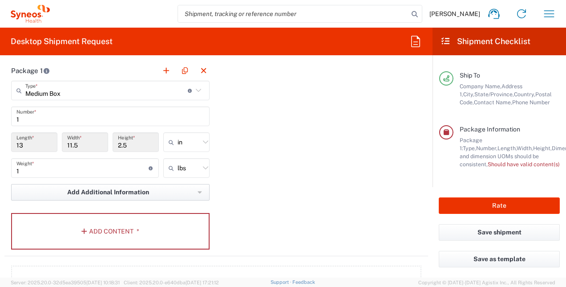
click at [88, 192] on span "Add Additional Information" at bounding box center [108, 192] width 82 height 8
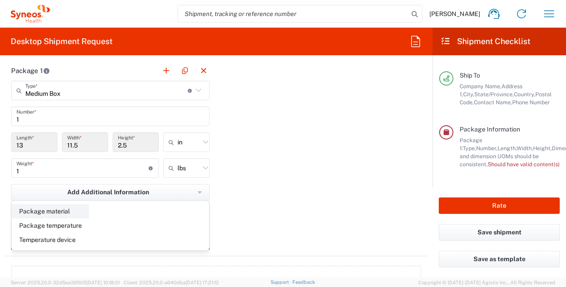
click at [40, 209] on li "Package material" at bounding box center [50, 211] width 77 height 14
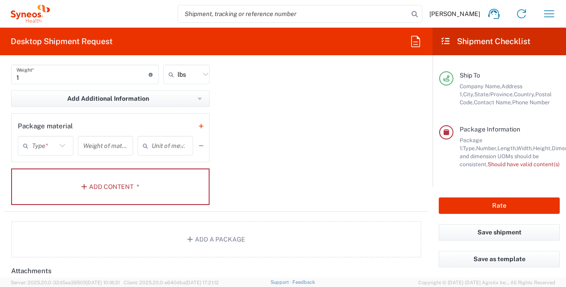
scroll to position [929, 0]
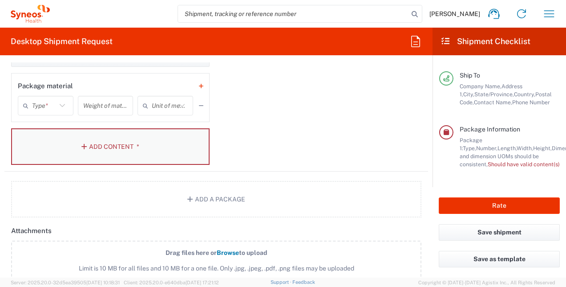
click at [124, 143] on button "Add Content *" at bounding box center [110, 146] width 199 height 37
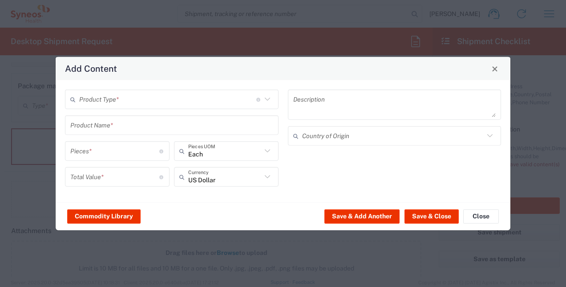
click at [264, 100] on icon at bounding box center [268, 100] width 12 height 12
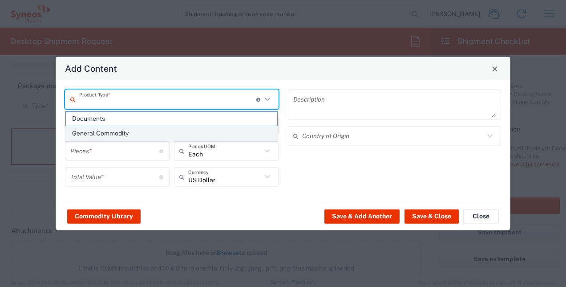
click at [113, 129] on span "General Commodity" at bounding box center [172, 133] width 212 height 14
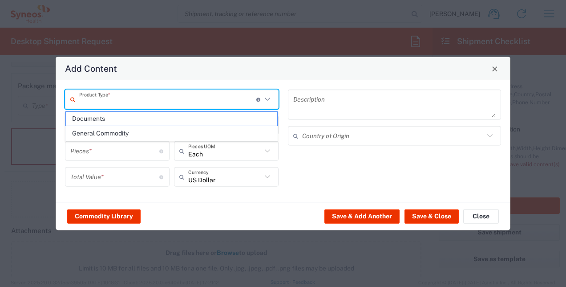
type input "General Commodity"
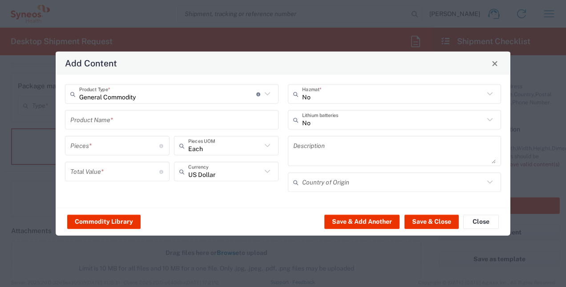
click at [108, 120] on input "text" at bounding box center [171, 120] width 203 height 16
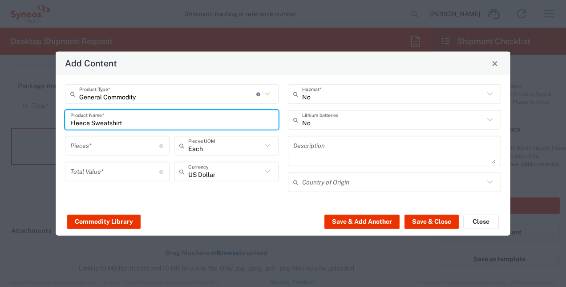
type input "Fleece Sweatshirt"
click at [102, 146] on input "number" at bounding box center [114, 146] width 89 height 16
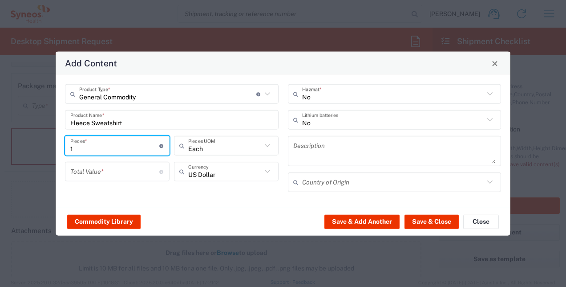
type input "1"
click at [144, 172] on input "number" at bounding box center [114, 171] width 89 height 16
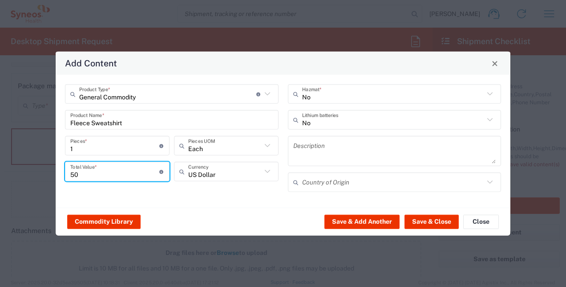
type input "50"
click at [196, 197] on div "General Commodity Product Type * Document: Paper document generated internally …" at bounding box center [172, 141] width 223 height 114
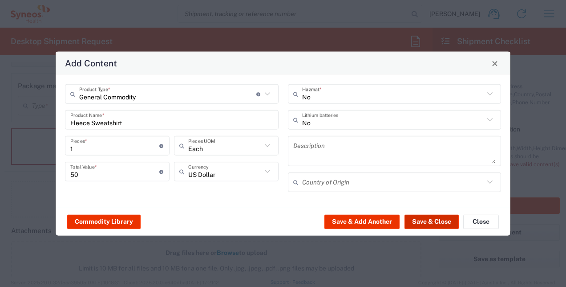
click at [426, 219] on button "Save & Close" at bounding box center [432, 221] width 54 height 14
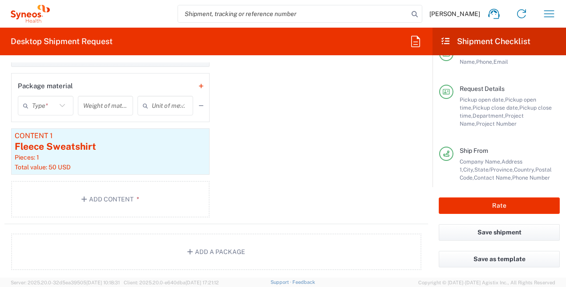
scroll to position [0, 0]
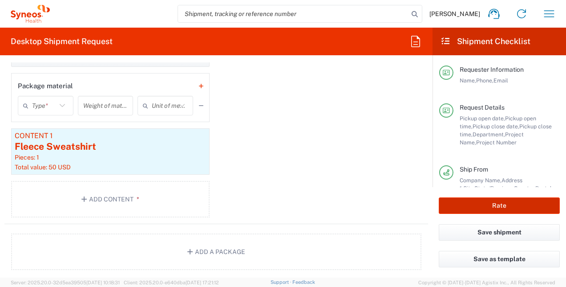
click at [529, 206] on button "Rate" at bounding box center [499, 205] width 121 height 16
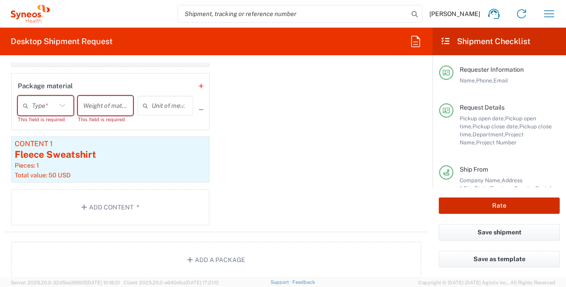
type input "**6183 DEPARTMENTAL EXPENSE, **6183 DEPARTMENTAL EXPENSE"
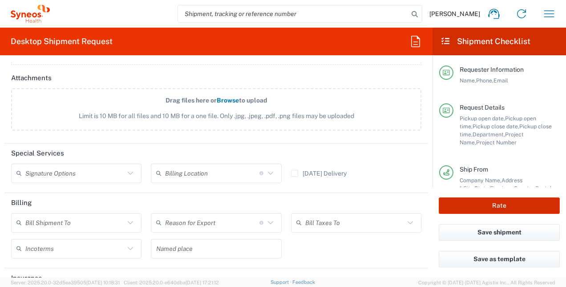
scroll to position [1187, 0]
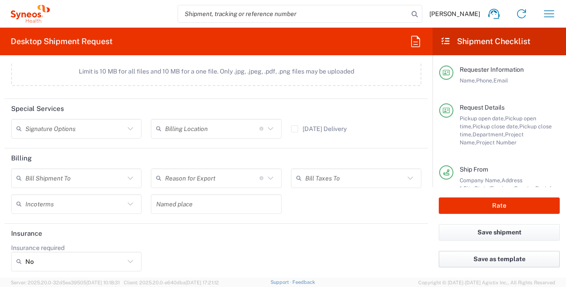
click at [493, 257] on button "Save as template" at bounding box center [499, 259] width 121 height 16
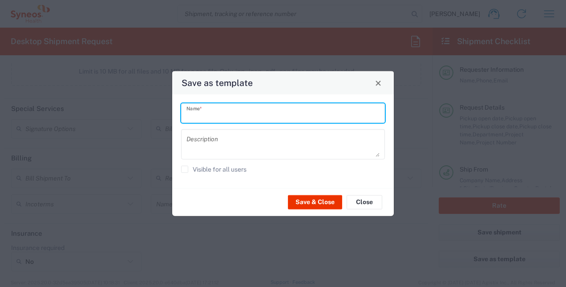
click at [201, 113] on input "text" at bounding box center [283, 113] width 193 height 16
click at [236, 119] on input "Shipping Flee" at bounding box center [283, 113] width 193 height 16
click at [216, 114] on input "Shipping Flee" at bounding box center [283, 113] width 193 height 16
click at [223, 138] on textarea at bounding box center [283, 144] width 193 height 25
click at [240, 117] on input "Shipping Flee" at bounding box center [283, 113] width 193 height 16
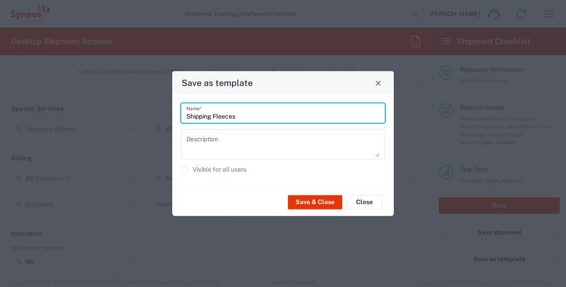
type input "Shipping Fleeces"
click at [202, 141] on textarea at bounding box center [283, 144] width 193 height 25
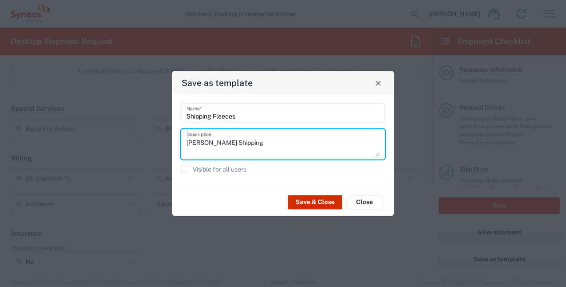
type textarea "[PERSON_NAME] Shipping"
click at [321, 199] on button "Save & Close" at bounding box center [315, 202] width 54 height 14
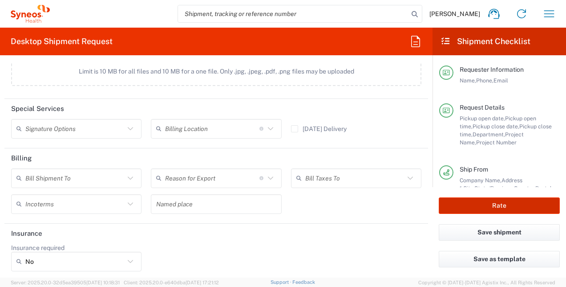
click at [518, 205] on button "Rate" at bounding box center [499, 205] width 121 height 16
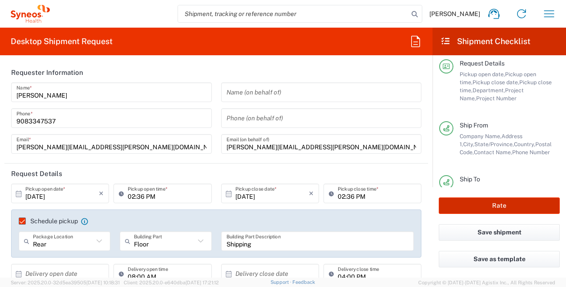
scroll to position [0, 0]
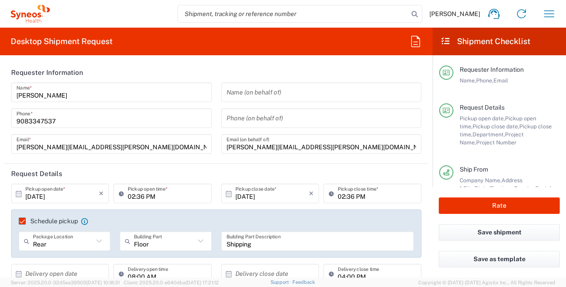
click at [276, 95] on input "text" at bounding box center [322, 93] width 190 height 16
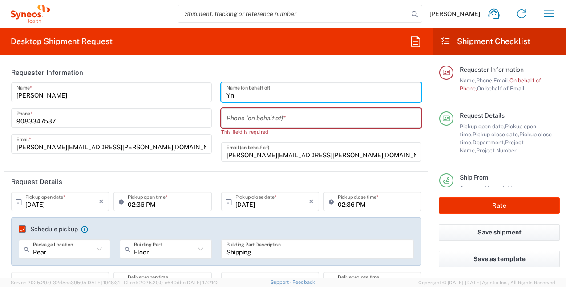
type input "Y"
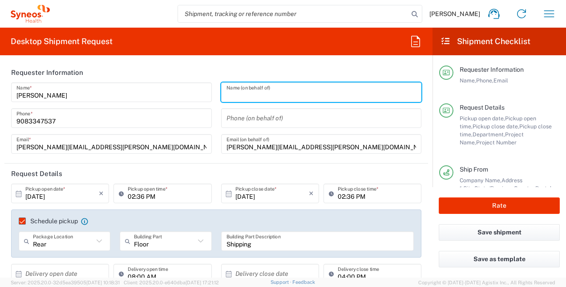
click at [253, 163] on header "Request Details" at bounding box center [216, 173] width 424 height 20
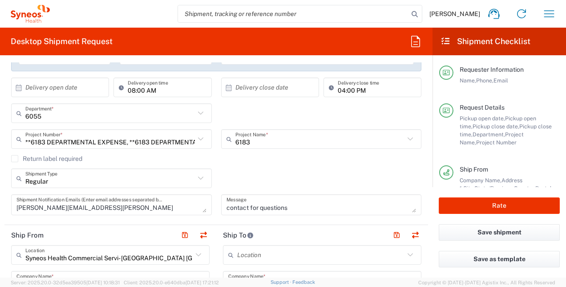
scroll to position [188, 0]
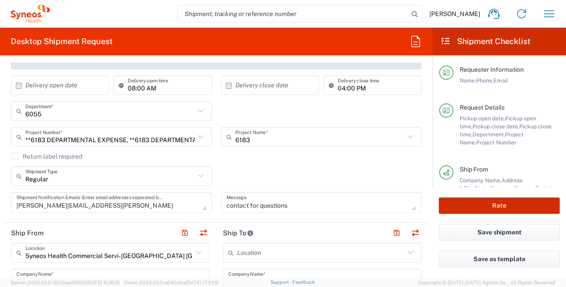
click at [492, 204] on button "Rate" at bounding box center [499, 205] width 121 height 16
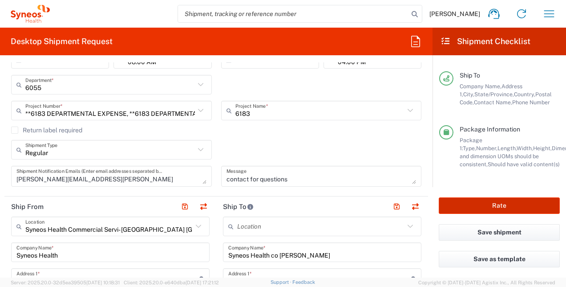
scroll to position [259, 0]
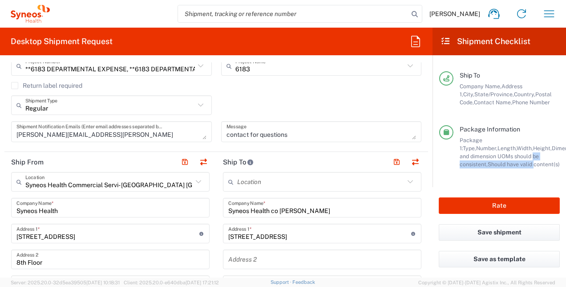
drag, startPoint x: 559, startPoint y: 145, endPoint x: 562, endPoint y: 157, distance: 12.3
click at [562, 157] on main "Requester Information Name, Phone, Email Request Details Pickup open date, Pick…" at bounding box center [500, 121] width 134 height 132
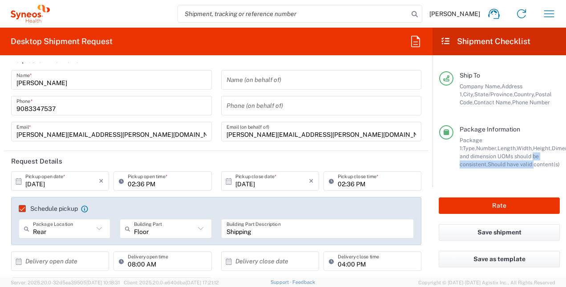
scroll to position [0, 0]
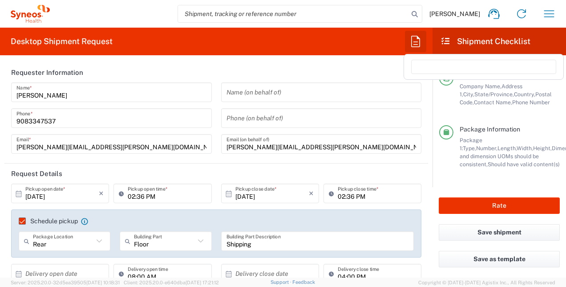
click at [414, 41] on icon "button" at bounding box center [416, 41] width 14 height 14
click at [372, 46] on agx-form-header "Desktop Shipment Request" at bounding box center [216, 42] width 433 height 28
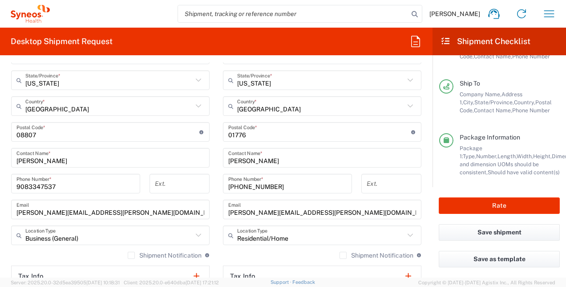
scroll to position [134, 0]
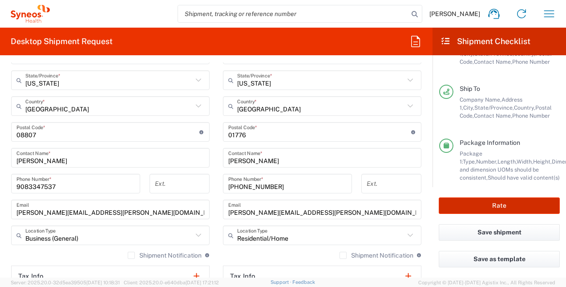
click at [512, 211] on button "Rate" at bounding box center [499, 205] width 121 height 16
click at [510, 213] on button "Rate" at bounding box center [499, 205] width 121 height 16
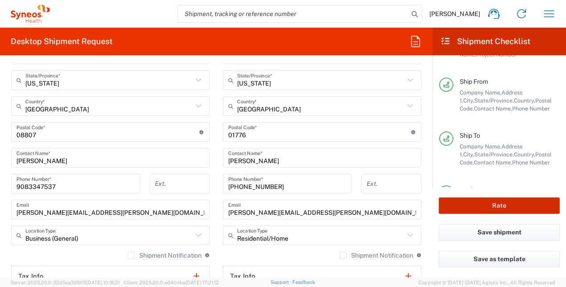
scroll to position [155, 0]
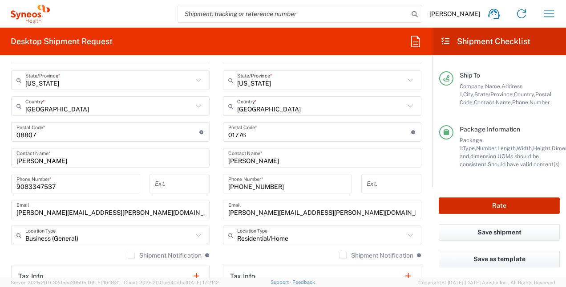
click at [499, 203] on button "Rate" at bounding box center [499, 205] width 121 height 16
click at [498, 206] on button "Rate" at bounding box center [499, 205] width 121 height 16
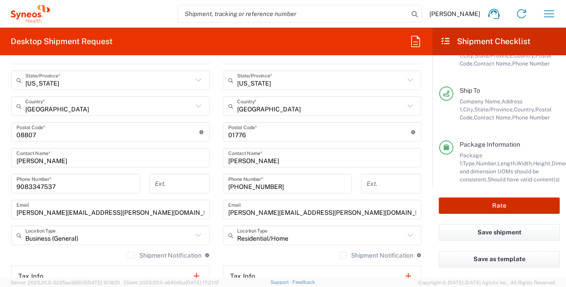
scroll to position [132, 0]
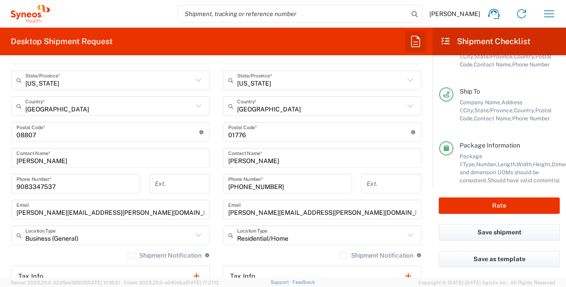
click at [418, 36] on icon "button" at bounding box center [416, 41] width 14 height 14
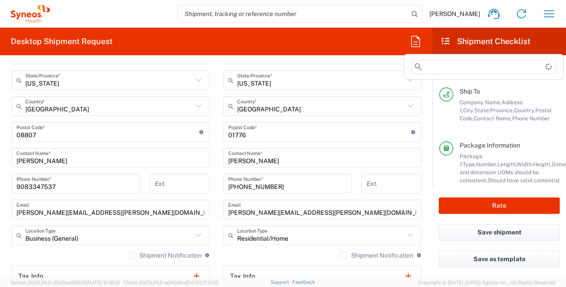
click at [376, 31] on agx-form-header "Desktop Shipment Request" at bounding box center [216, 42] width 433 height 28
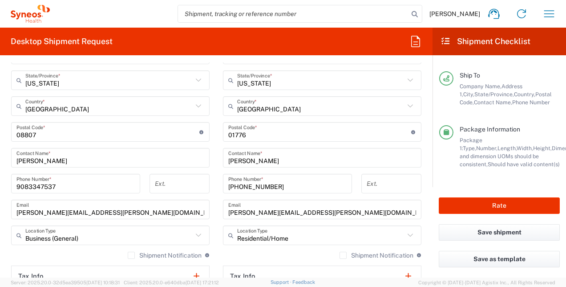
scroll to position [155, 0]
click at [490, 232] on button "Save shipment" at bounding box center [499, 232] width 121 height 16
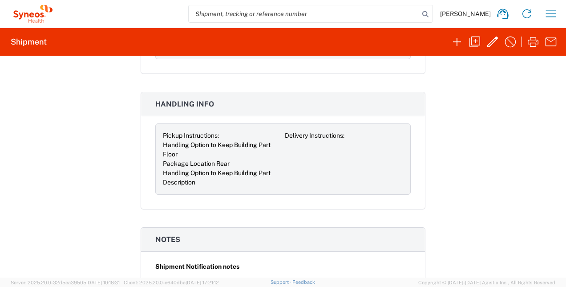
scroll to position [848, 0]
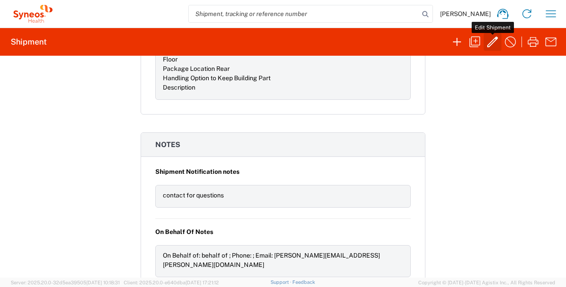
click at [496, 38] on icon "button" at bounding box center [493, 42] width 11 height 11
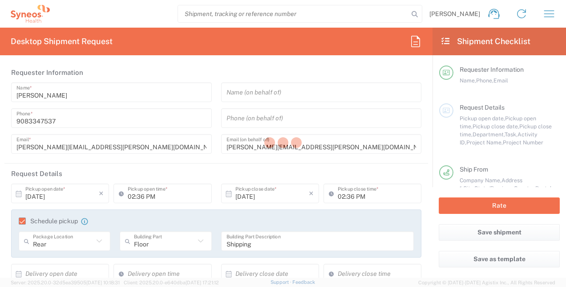
type input "6055"
type input "**6183 DEPARTMENTAL EXPENSE"
type input "6183"
type input "[US_STATE]"
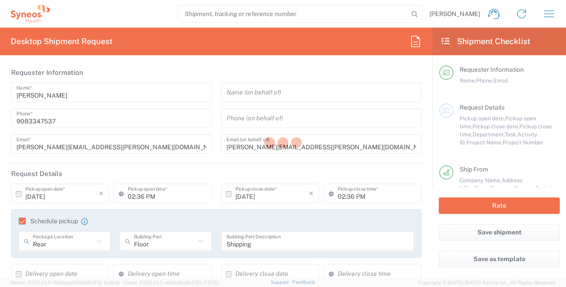
type input "Medium Box"
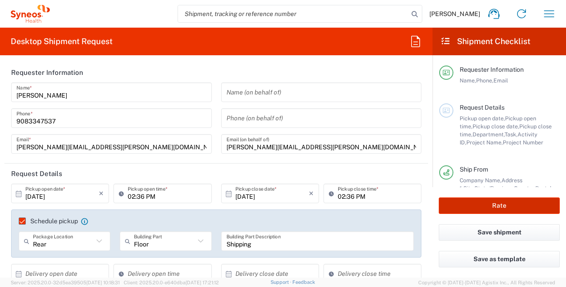
click at [493, 207] on button "Rate" at bounding box center [499, 205] width 121 height 16
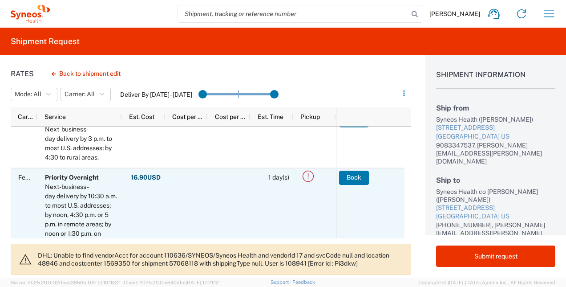
scroll to position [409, 0]
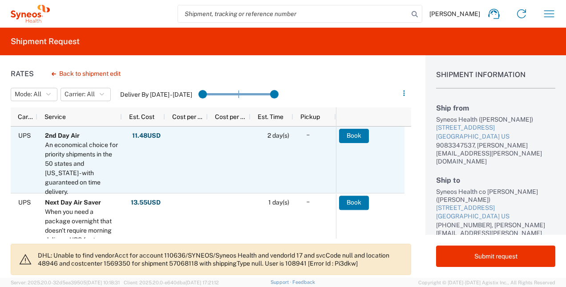
drag, startPoint x: 346, startPoint y: 132, endPoint x: 341, endPoint y: 171, distance: 39.0
click at [341, 171] on agx-ag-table-action-cell "Book" at bounding box center [370, 159] width 68 height 65
click at [357, 128] on agx-ag-table-action-cell "Book" at bounding box center [371, 159] width 68 height 65
click at [357, 133] on button "Book" at bounding box center [355, 136] width 30 height 14
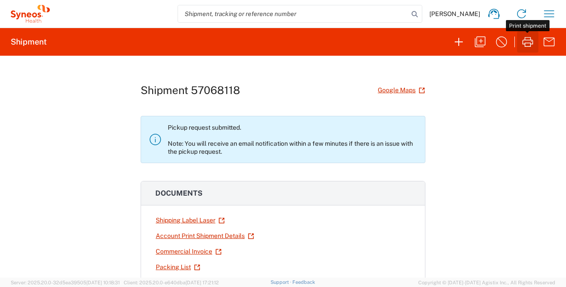
click at [527, 41] on icon "button" at bounding box center [528, 42] width 14 height 14
click at [37, 40] on h2 "Shipment" at bounding box center [29, 42] width 36 height 11
click at [34, 13] on icon at bounding box center [34, 14] width 5 height 5
